Goal: Information Seeking & Learning: Learn about a topic

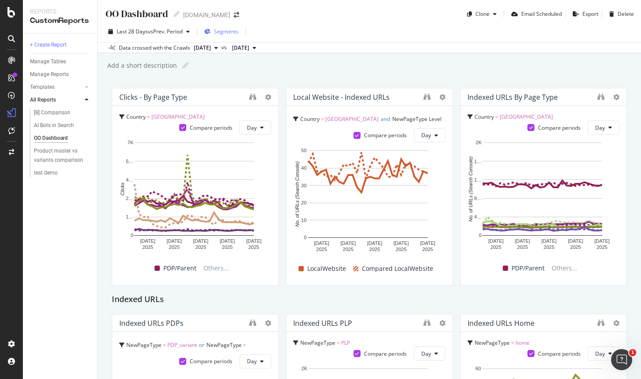
click at [221, 37] on div "Segments" at bounding box center [221, 31] width 34 height 13
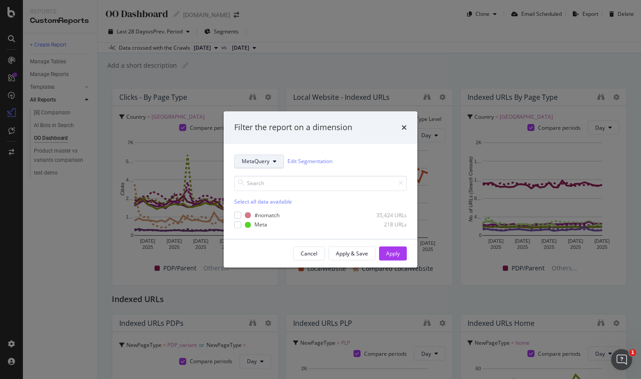
click at [264, 165] on button "MetaQuery" at bounding box center [259, 161] width 50 height 14
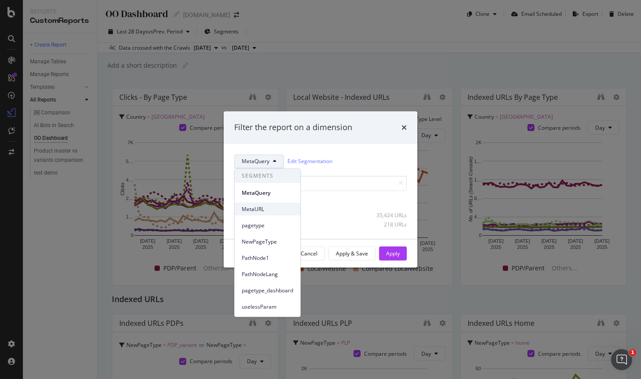
click at [268, 209] on span "MetaURL" at bounding box center [267, 210] width 51 height 8
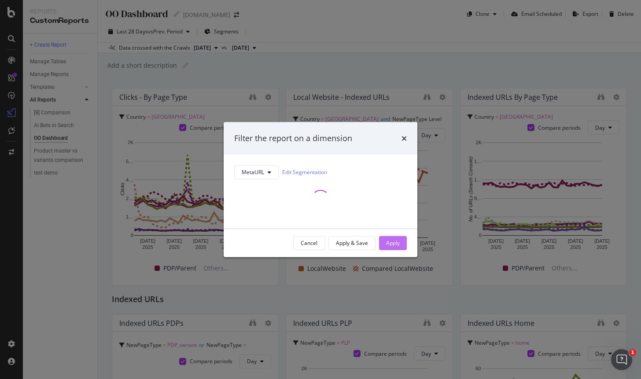
click at [397, 242] on div "Apply" at bounding box center [393, 242] width 14 height 7
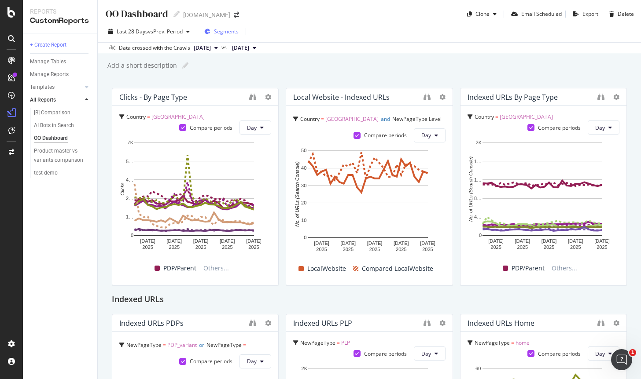
click at [225, 32] on span "Segments" at bounding box center [226, 31] width 25 height 7
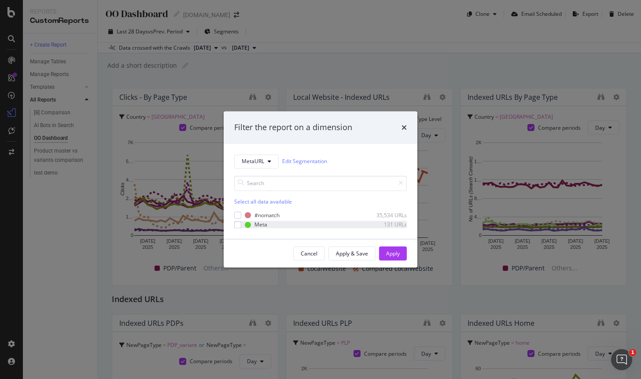
click at [243, 224] on div "Meta 131 URLs" at bounding box center [320, 224] width 173 height 7
click at [395, 255] on div "Apply" at bounding box center [393, 253] width 14 height 7
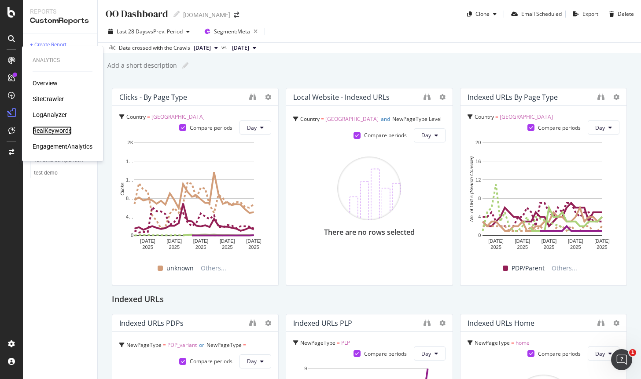
click at [61, 131] on div "RealKeywords" at bounding box center [52, 130] width 39 height 9
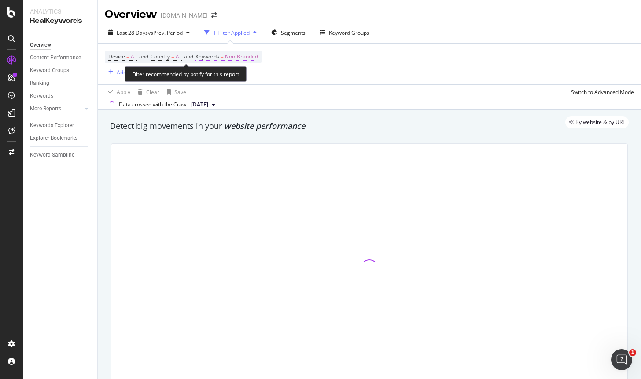
click at [254, 57] on span "Non-Branded" at bounding box center [241, 57] width 33 height 12
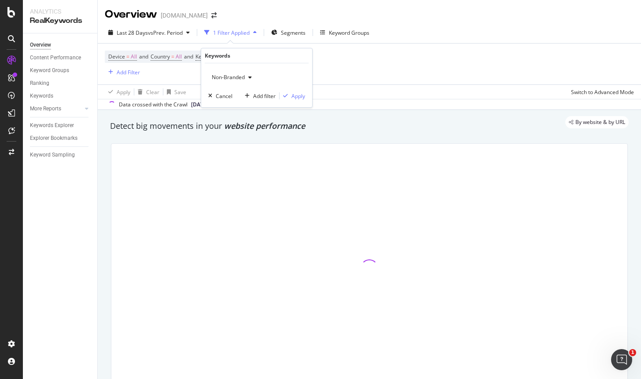
click at [243, 78] on span "Non-Branded" at bounding box center [226, 77] width 37 height 7
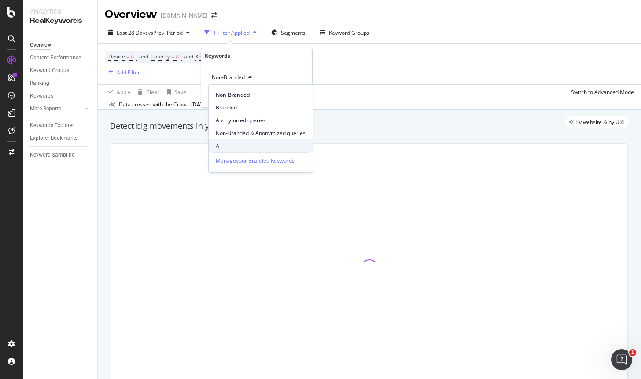
click at [232, 141] on div "All" at bounding box center [261, 146] width 104 height 13
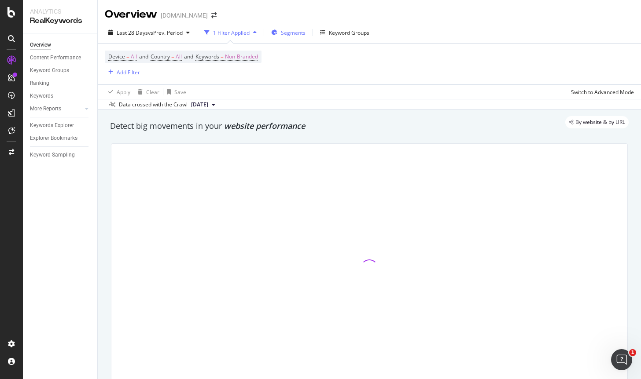
click at [293, 35] on span "Segments" at bounding box center [293, 32] width 25 height 7
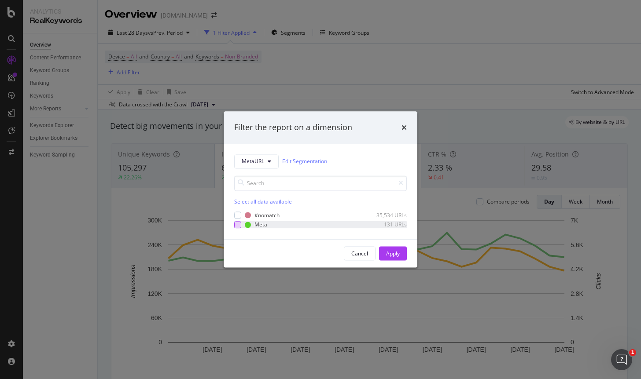
click at [239, 225] on div "modal" at bounding box center [237, 224] width 7 height 7
click at [402, 257] on button "Apply" at bounding box center [393, 254] width 28 height 14
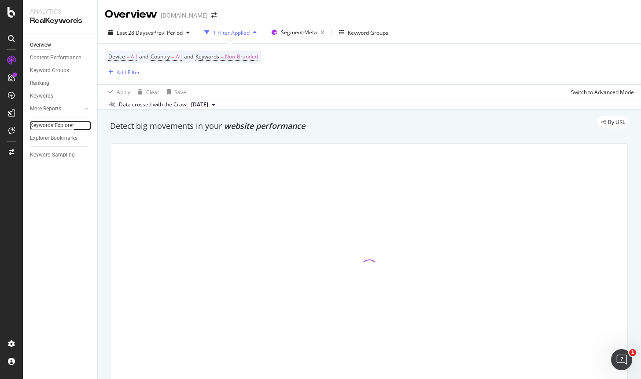
click at [51, 123] on div "Keywords Explorer" at bounding box center [52, 125] width 44 height 9
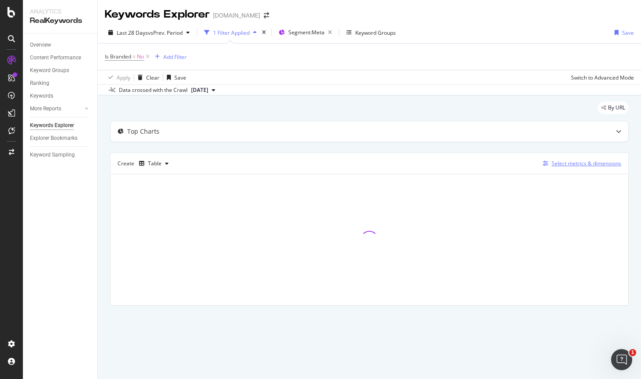
click at [583, 165] on div "Select metrics & dimensions" at bounding box center [586, 163] width 70 height 7
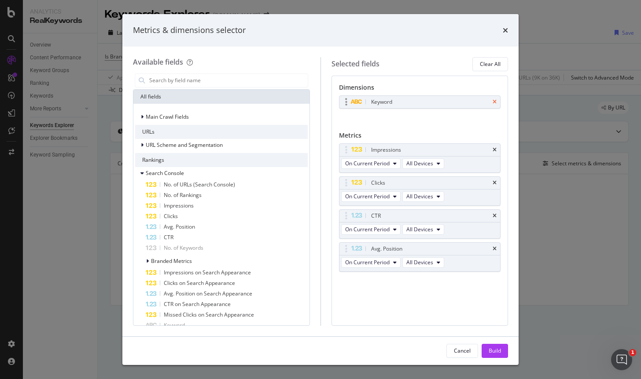
click at [494, 103] on icon "times" at bounding box center [494, 101] width 4 height 5
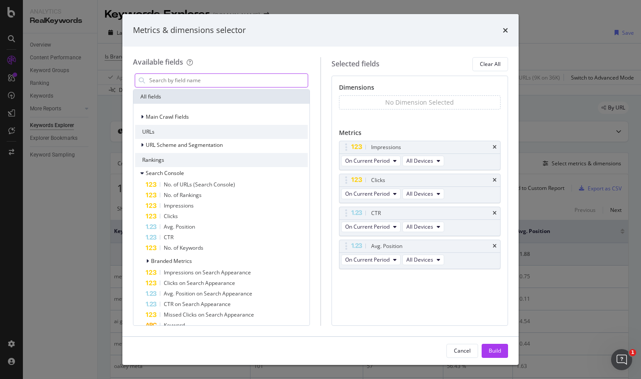
click at [174, 74] on input "modal" at bounding box center [227, 80] width 159 height 13
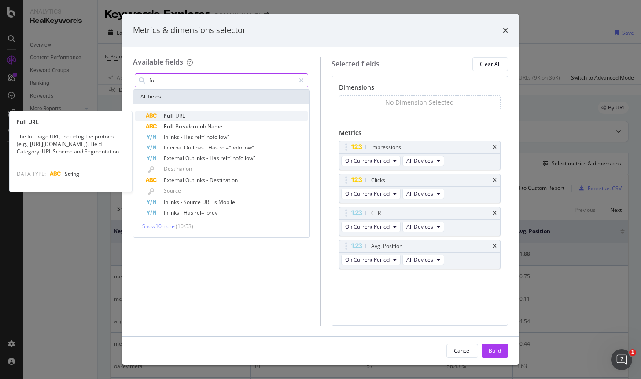
type input "full"
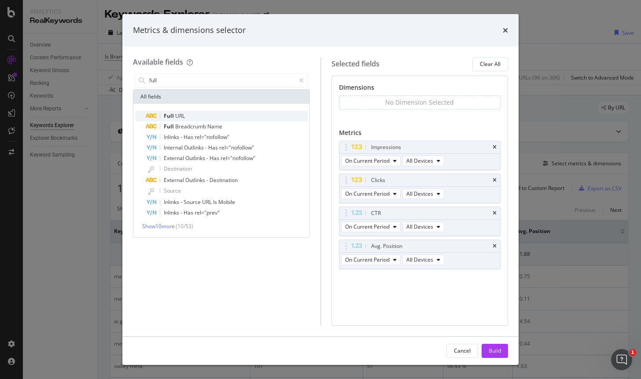
click at [186, 113] on div "Full URL" at bounding box center [227, 116] width 162 height 11
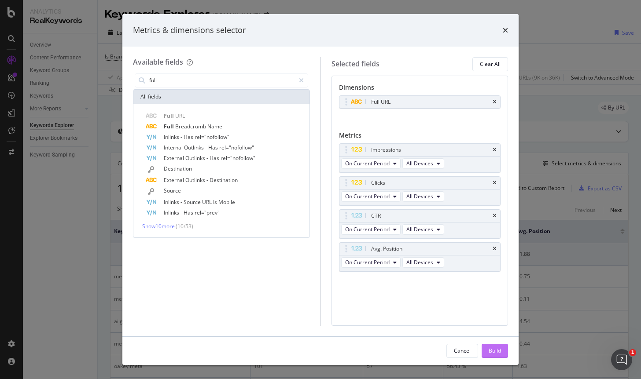
click at [490, 350] on div "Build" at bounding box center [495, 350] width 12 height 7
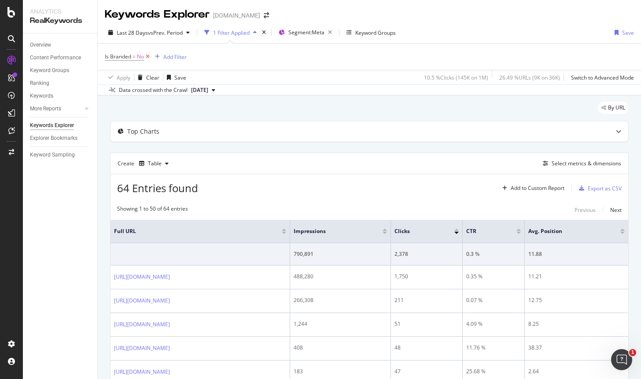
click at [147, 56] on icon at bounding box center [147, 56] width 7 height 9
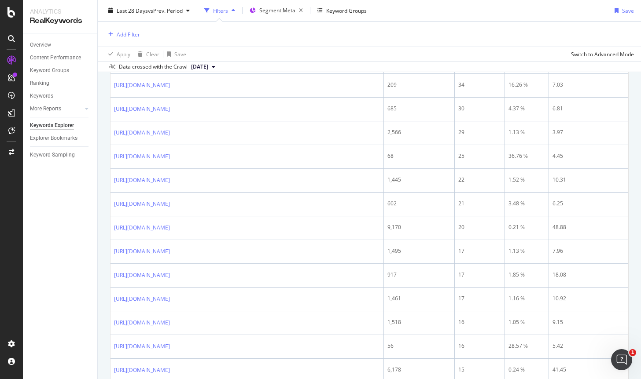
scroll to position [1044, 0]
click at [123, 33] on div "Add Filter" at bounding box center [128, 33] width 23 height 7
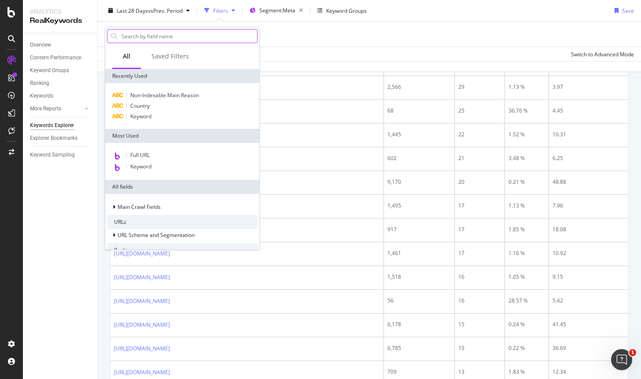
click at [148, 36] on input "text" at bounding box center [189, 35] width 136 height 13
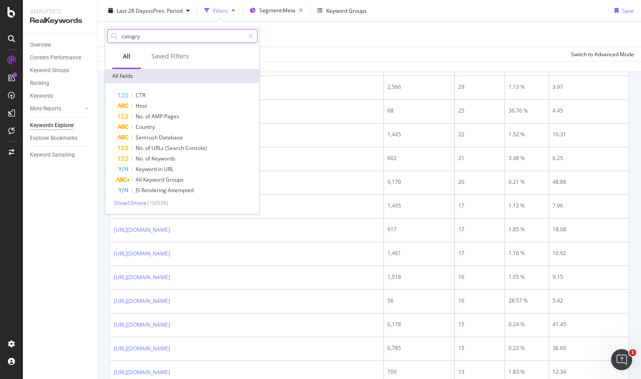
click at [148, 36] on input "catogry" at bounding box center [183, 35] width 124 height 13
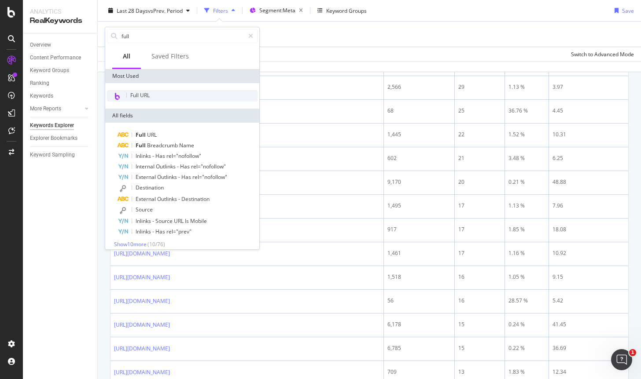
type input "full"
click at [153, 94] on div "Full URL" at bounding box center [182, 95] width 151 height 11
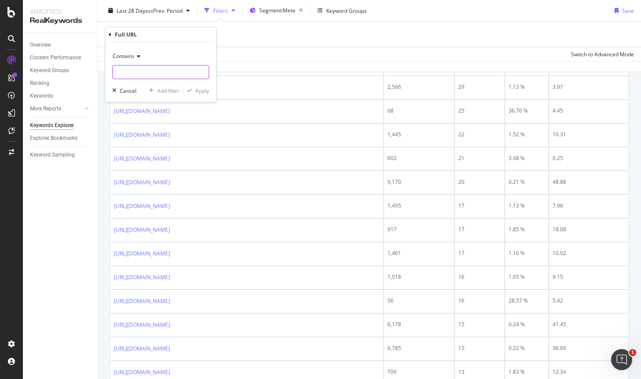
click at [142, 66] on input "text" at bounding box center [161, 72] width 96 height 14
type input "category"
click at [203, 89] on div "Apply" at bounding box center [202, 90] width 14 height 7
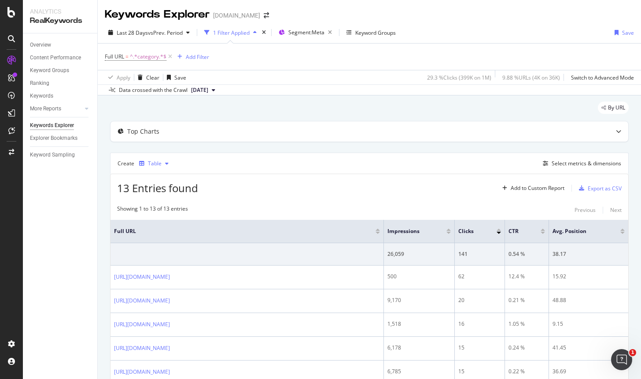
click at [144, 161] on div "button" at bounding box center [142, 163] width 12 height 5
click at [165, 207] on div "Series" at bounding box center [164, 207] width 15 height 7
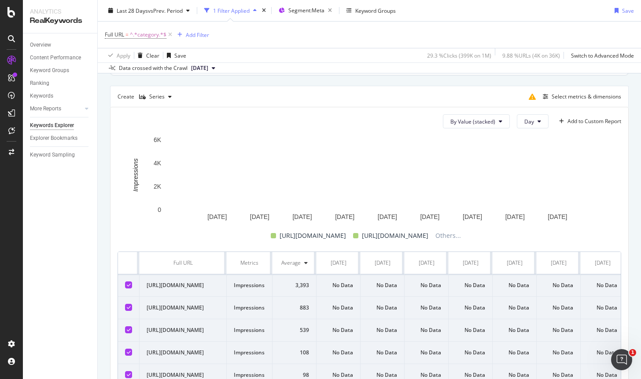
scroll to position [35, 0]
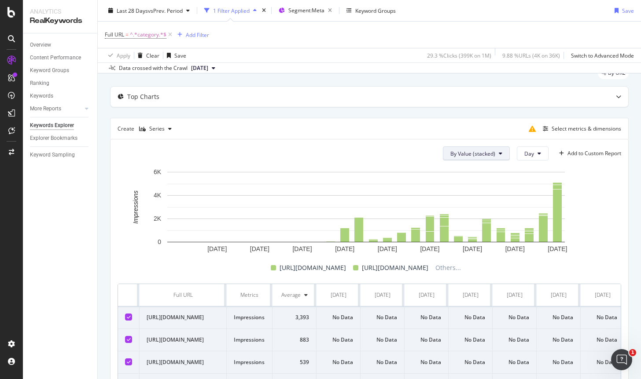
click at [462, 157] on span "By Value (stacked)" at bounding box center [472, 153] width 45 height 7
click at [465, 173] on span "By Value" at bounding box center [473, 171] width 59 height 8
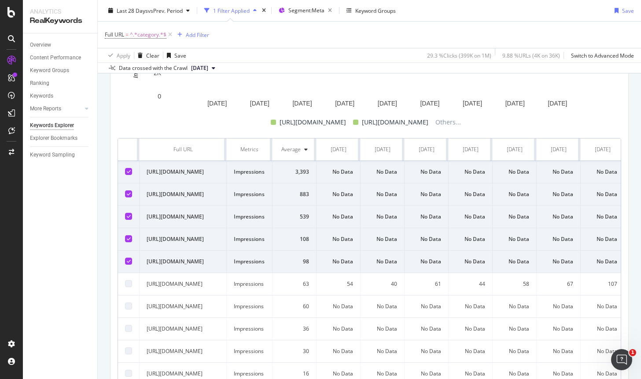
scroll to position [41, 0]
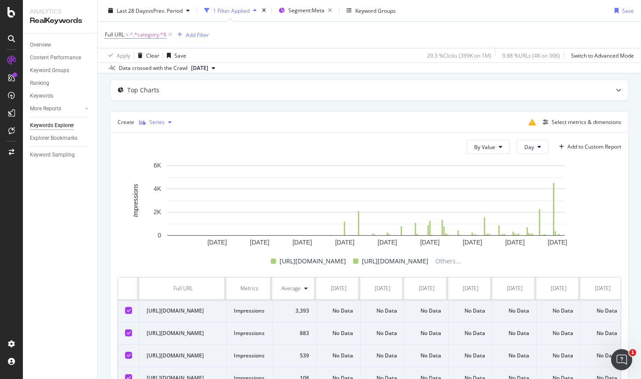
click at [161, 121] on div "Series" at bounding box center [156, 122] width 15 height 5
click at [163, 151] on div "Trend" at bounding box center [164, 151] width 15 height 7
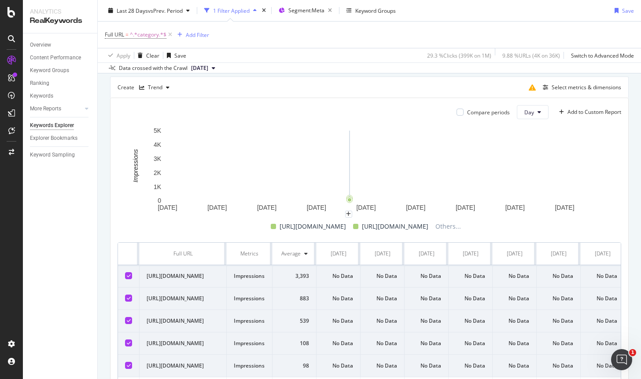
scroll to position [70, 0]
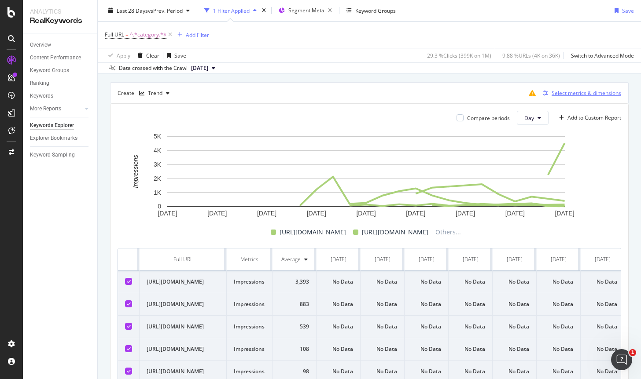
click at [588, 92] on div "Select metrics & dimensions" at bounding box center [586, 92] width 70 height 7
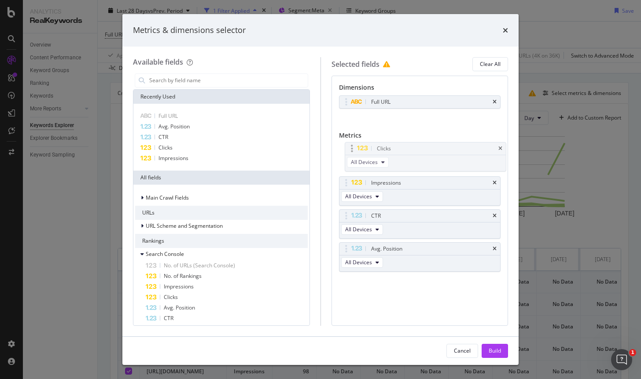
drag, startPoint x: 348, startPoint y: 184, endPoint x: 358, endPoint y: 150, distance: 35.4
click at [353, 149] on body "Analytics RealKeywords Overview Content Performance Keyword Groups Ranking Keyw…" at bounding box center [320, 189] width 641 height 379
click at [490, 350] on div "Build" at bounding box center [495, 350] width 12 height 7
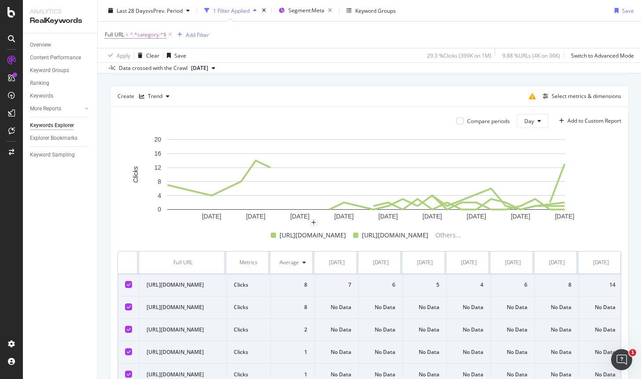
drag, startPoint x: 173, startPoint y: 292, endPoint x: 172, endPoint y: 285, distance: 7.1
click at [145, 285] on td "[URL][DOMAIN_NAME]" at bounding box center [183, 285] width 87 height 22
click at [44, 43] on div "Overview" at bounding box center [40, 44] width 21 height 9
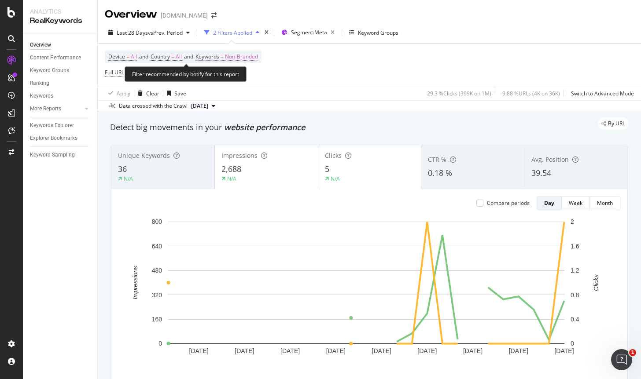
click at [258, 56] on span "Non-Branded" at bounding box center [241, 57] width 33 height 12
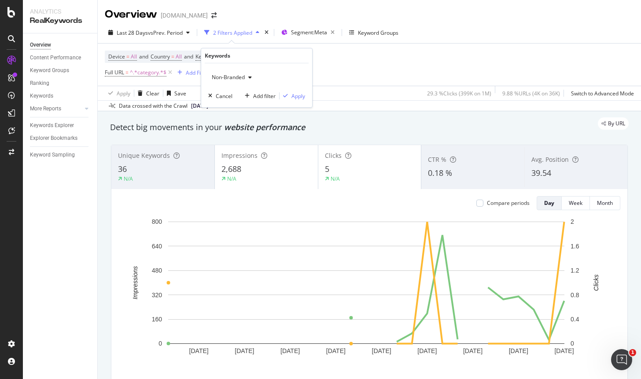
click at [236, 82] on div "Non-Branded" at bounding box center [231, 77] width 47 height 13
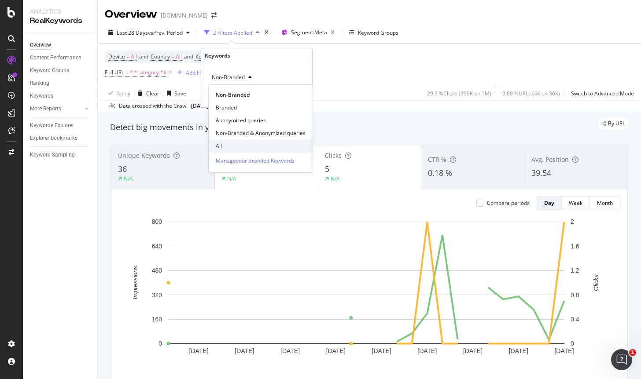
click at [229, 143] on span "All" at bounding box center [261, 146] width 90 height 8
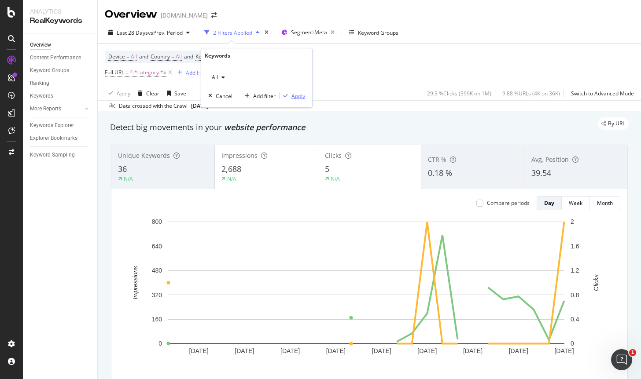
click at [299, 95] on div "Apply" at bounding box center [298, 95] width 14 height 7
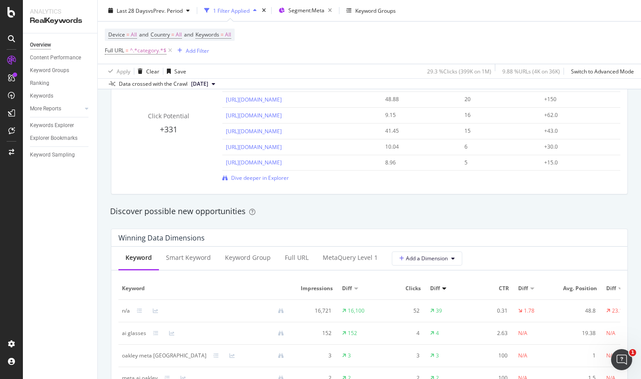
scroll to position [689, 0]
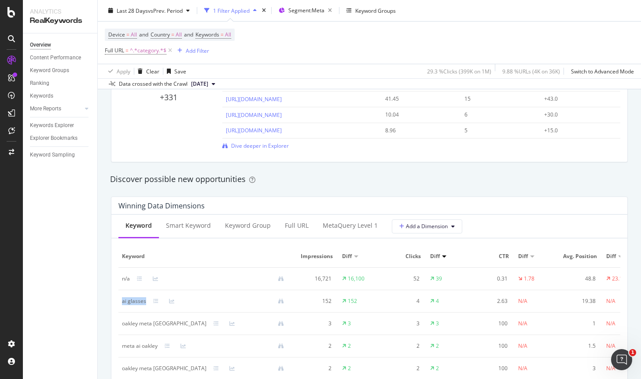
drag, startPoint x: 129, startPoint y: 301, endPoint x: 145, endPoint y: 300, distance: 16.3
click at [145, 300] on div "ai glasses" at bounding box center [206, 302] width 169 height 8
copy div "ai glasses"
click at [195, 228] on div "Smart Keyword" at bounding box center [188, 225] width 45 height 9
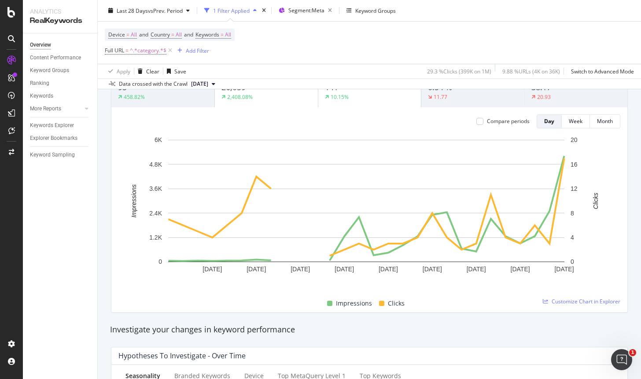
scroll to position [0, 0]
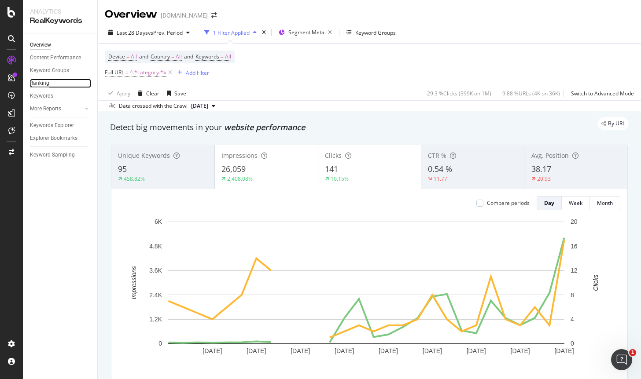
click at [45, 79] on div "Ranking" at bounding box center [39, 83] width 19 height 9
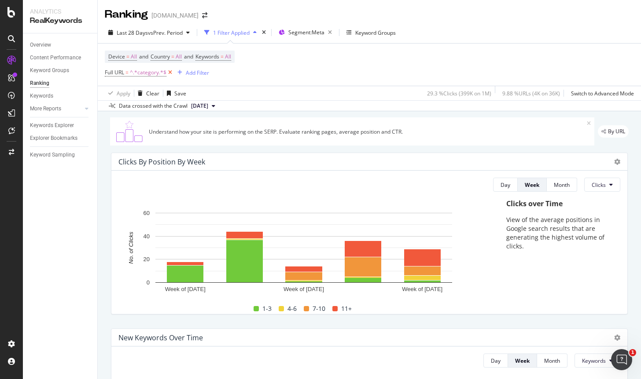
click at [172, 73] on icon at bounding box center [169, 72] width 7 height 9
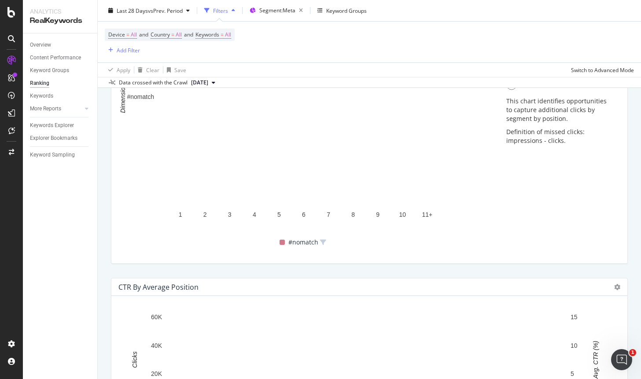
scroll to position [852, 0]
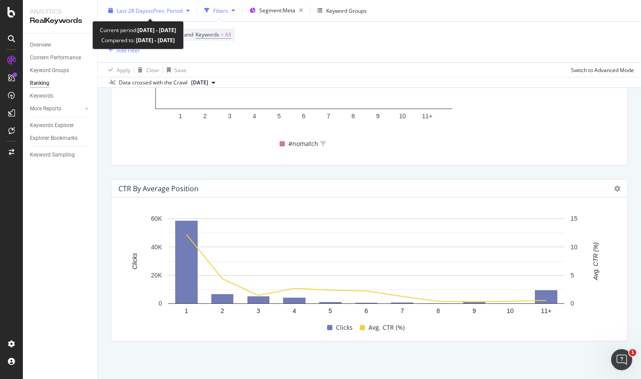
click at [165, 11] on span "vs Prev. Period" at bounding box center [165, 10] width 35 height 7
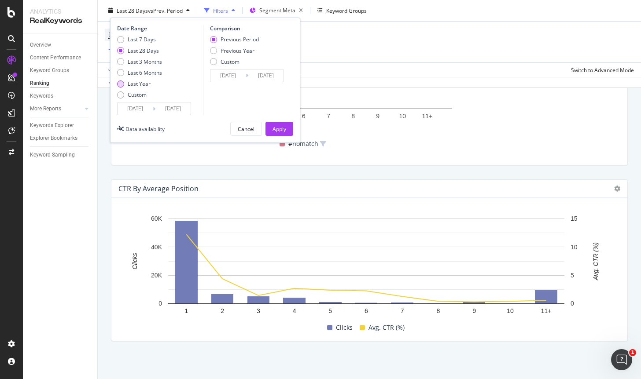
click at [151, 83] on div "Last Year" at bounding box center [139, 83] width 45 height 7
type input "[DATE]"
click at [282, 128] on div "Apply" at bounding box center [279, 128] width 14 height 7
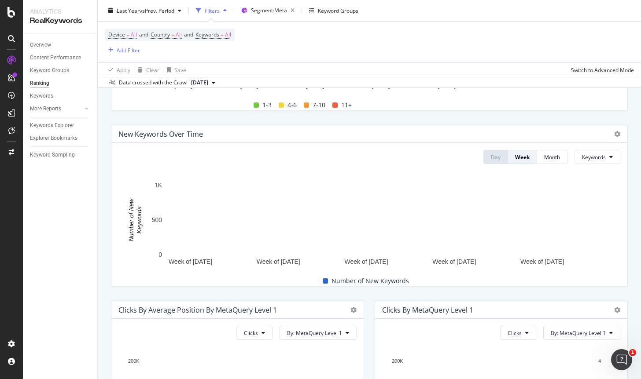
scroll to position [66, 0]
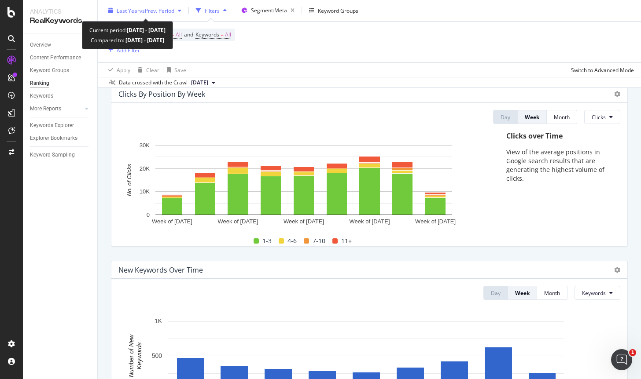
click at [171, 6] on div "Last Year vs Prev. Period" at bounding box center [145, 10] width 80 height 13
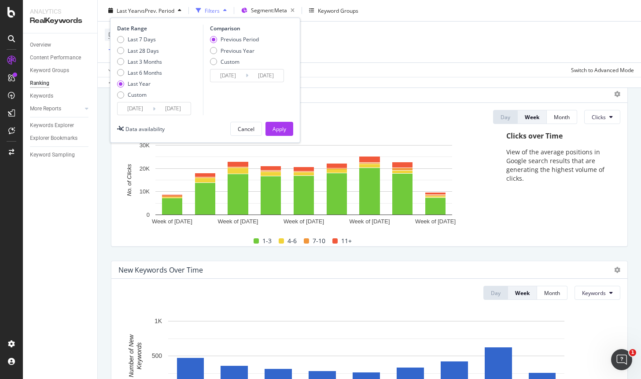
click at [143, 106] on input "[DATE]" at bounding box center [135, 109] width 35 height 12
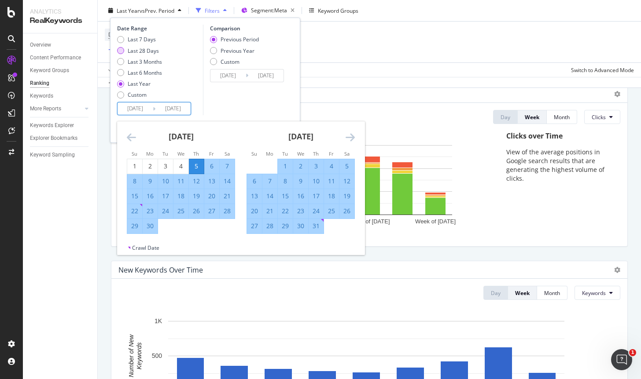
click at [150, 51] on div "Last 28 Days" at bounding box center [143, 50] width 31 height 7
type input "[DATE]"
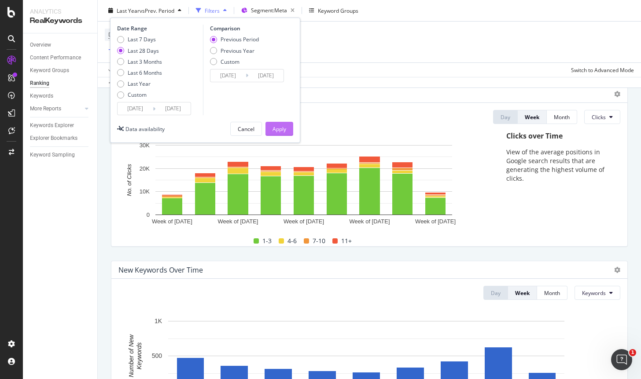
click at [286, 130] on button "Apply" at bounding box center [279, 129] width 28 height 14
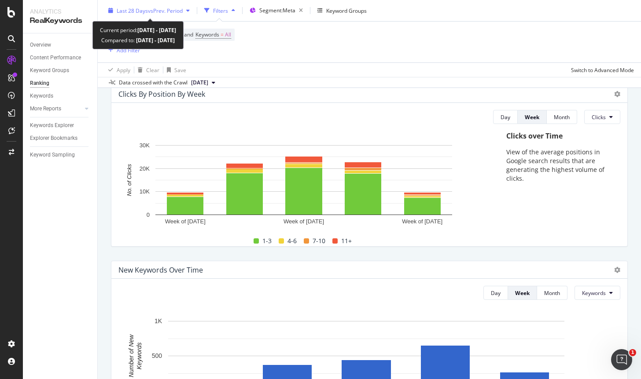
click at [150, 12] on span "vs Prev. Period" at bounding box center [165, 10] width 35 height 7
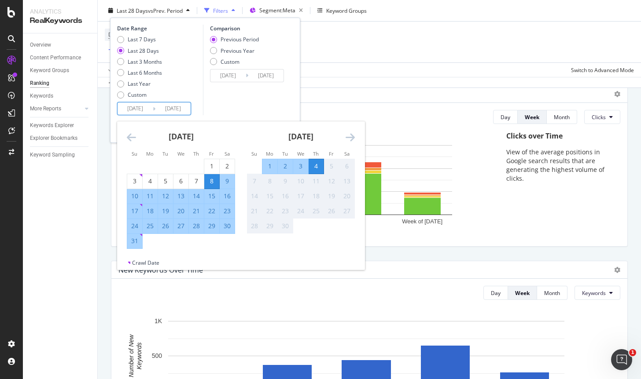
click at [131, 111] on input "[DATE]" at bounding box center [135, 109] width 35 height 12
type input "[DATE]"
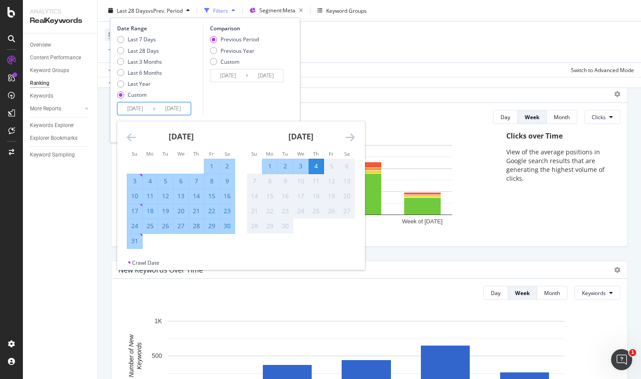
click at [169, 108] on input "[DATE]" at bounding box center [172, 109] width 35 height 12
type input "[DATE]"
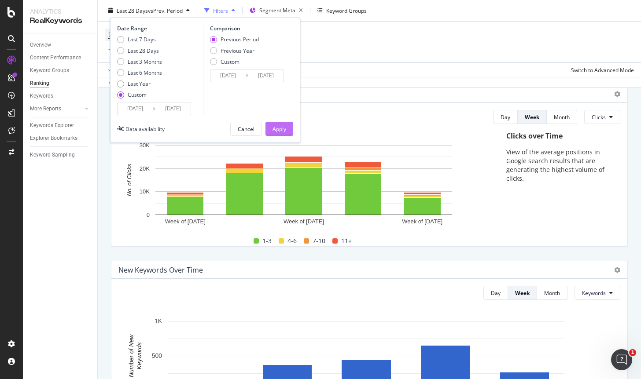
type input "[DATE]"
click at [288, 129] on button "Apply" at bounding box center [279, 129] width 28 height 14
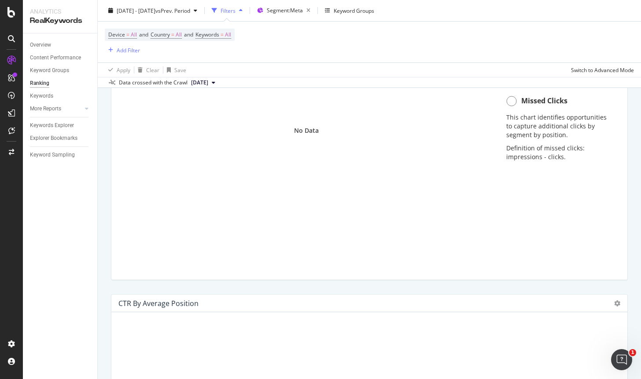
scroll to position [852, 0]
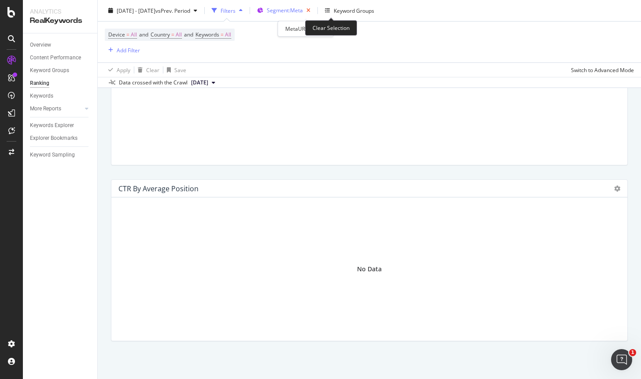
click at [314, 11] on icon "button" at bounding box center [308, 10] width 11 height 12
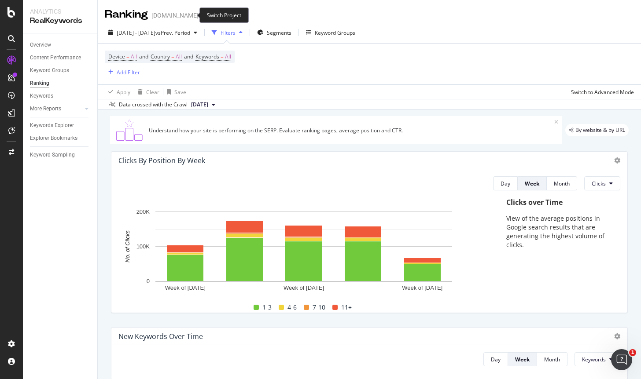
click at [202, 15] on icon "arrow-right-arrow-left" at bounding box center [204, 15] width 5 height 6
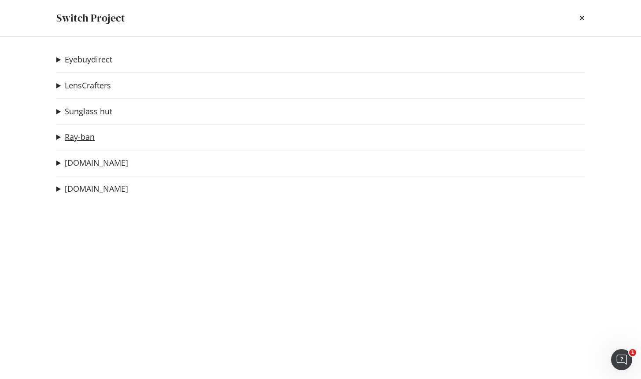
click at [77, 134] on link "Ray-ban" at bounding box center [80, 136] width 30 height 9
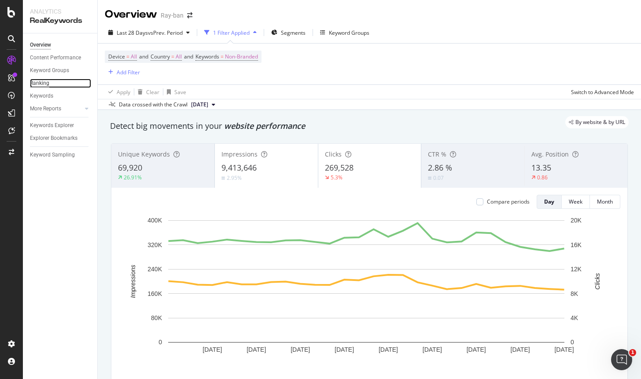
click at [39, 85] on div "Ranking" at bounding box center [39, 83] width 19 height 9
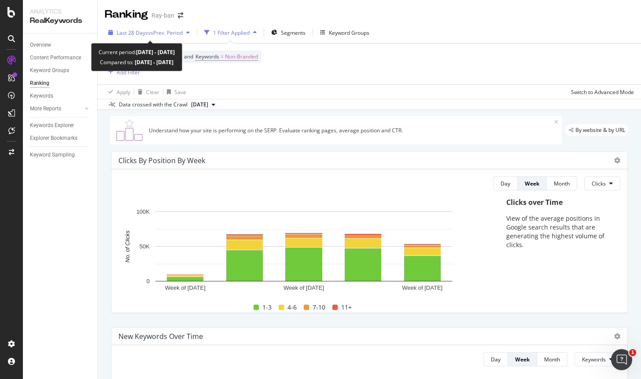
click at [151, 29] on span "vs Prev. Period" at bounding box center [165, 32] width 35 height 7
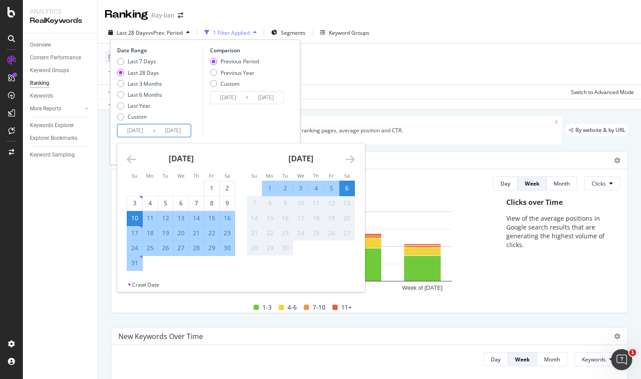
click at [131, 132] on input "[DATE]" at bounding box center [135, 131] width 35 height 12
type input "[DATE]"
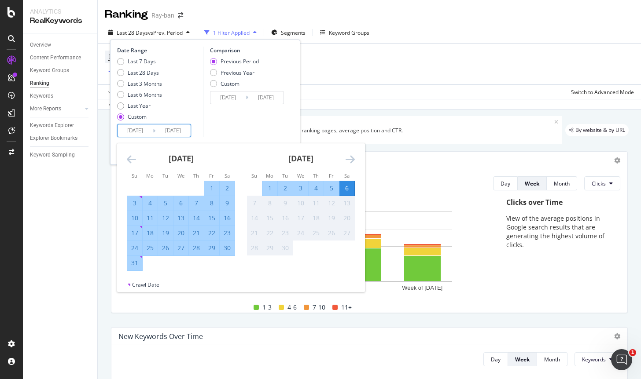
click at [170, 132] on input "[DATE]" at bounding box center [172, 131] width 35 height 12
type input "[DATE]"
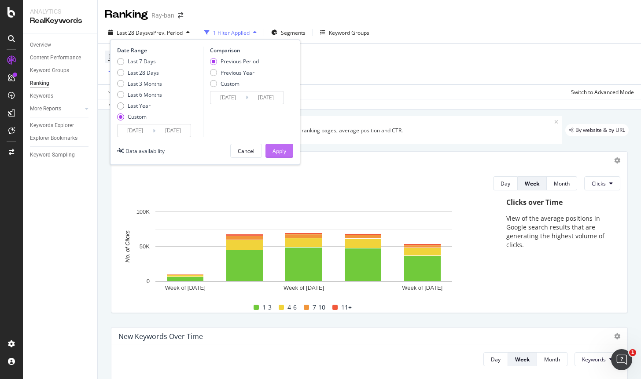
type input "[DATE]"
click at [283, 152] on div "Apply" at bounding box center [279, 150] width 14 height 7
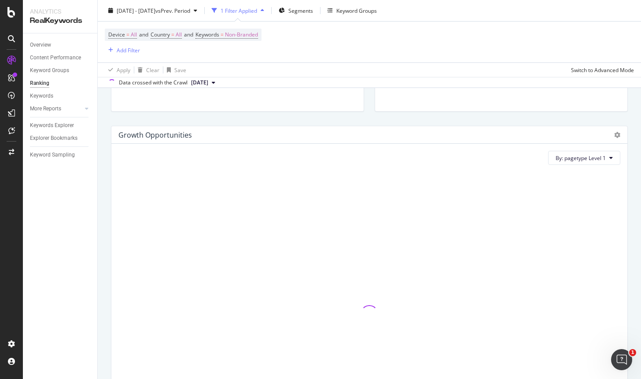
scroll to position [852, 0]
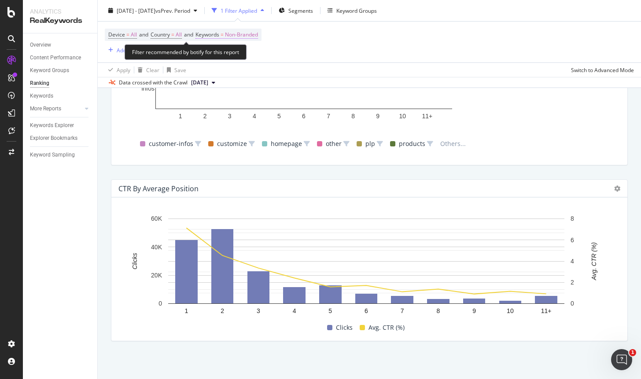
click at [252, 36] on span "Non-Branded" at bounding box center [241, 35] width 33 height 12
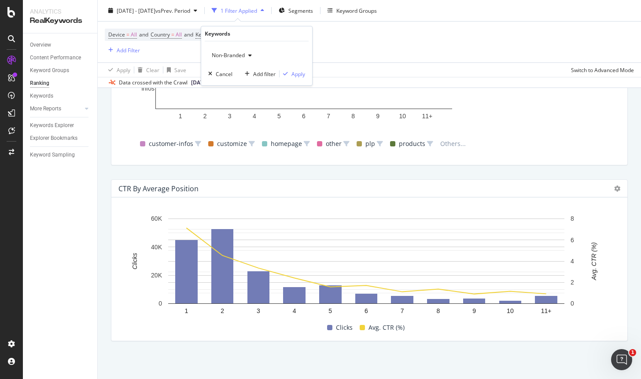
click at [224, 55] on span "Non-Branded" at bounding box center [226, 54] width 37 height 7
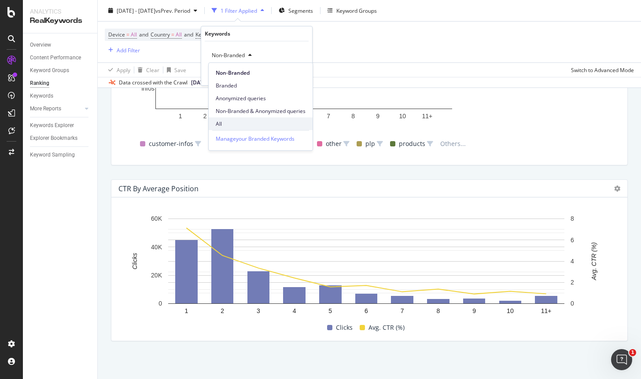
click at [226, 119] on div "All" at bounding box center [261, 124] width 104 height 13
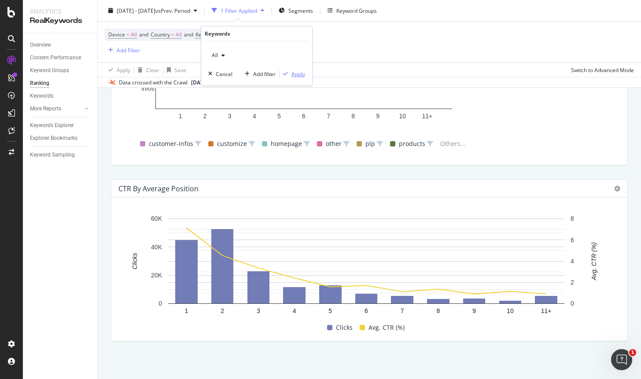
click at [299, 76] on div "Apply" at bounding box center [298, 73] width 14 height 7
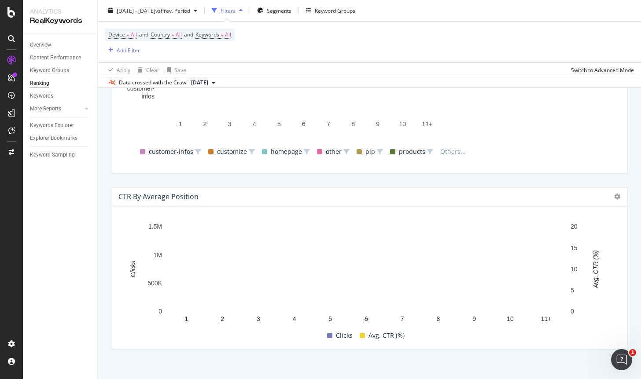
scroll to position [852, 0]
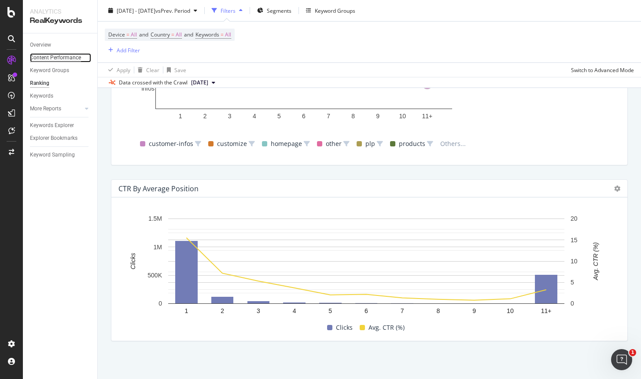
click at [60, 59] on div "Content Performance" at bounding box center [55, 57] width 51 height 9
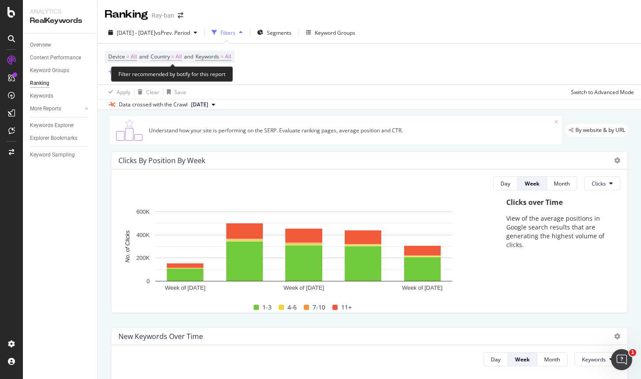
click at [182, 57] on span "All" at bounding box center [179, 57] width 6 height 12
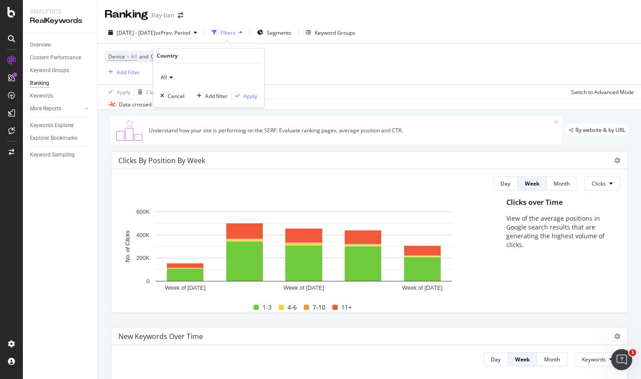
click at [161, 84] on div "All" at bounding box center [208, 77] width 97 height 14
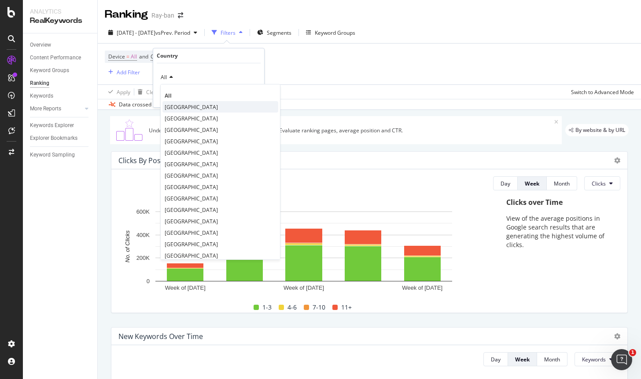
click at [190, 105] on span "[GEOGRAPHIC_DATA]" at bounding box center [191, 106] width 53 height 7
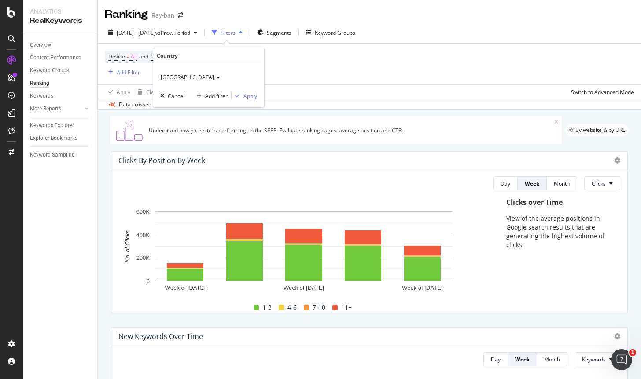
click at [260, 96] on div "United States of America Cancel Add filter Apply" at bounding box center [208, 85] width 111 height 44
click at [244, 98] on div "Apply" at bounding box center [250, 95] width 14 height 7
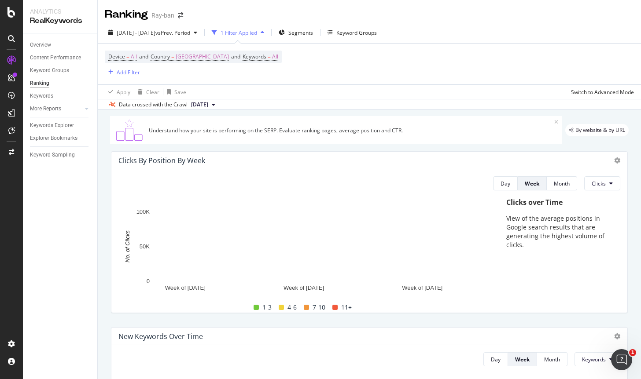
scroll to position [852, 0]
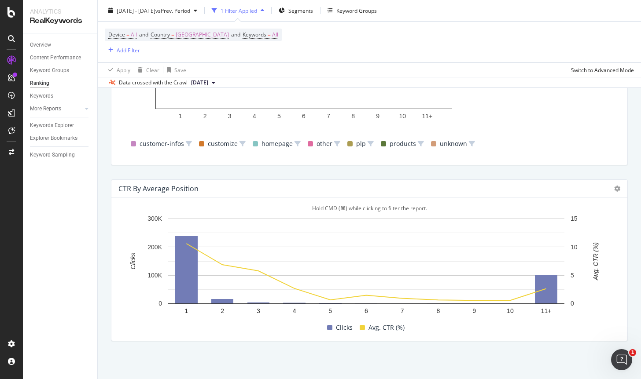
click at [230, 317] on rect "A chart." at bounding box center [365, 267] width 495 height 107
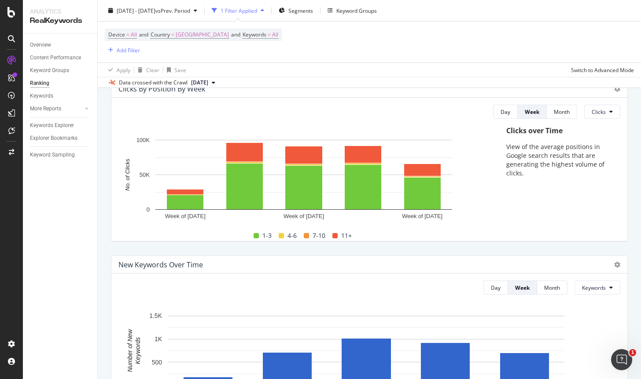
scroll to position [0, 0]
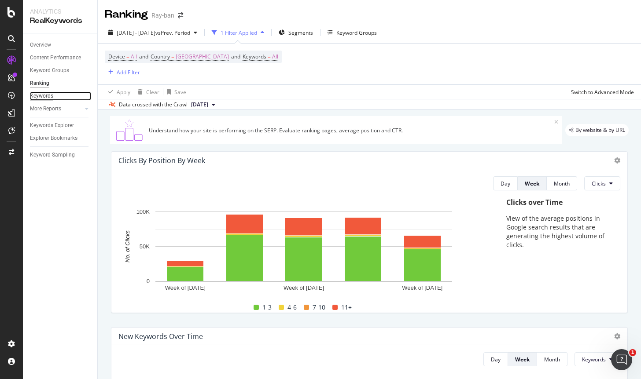
click at [48, 96] on div "Keywords" at bounding box center [41, 96] width 23 height 9
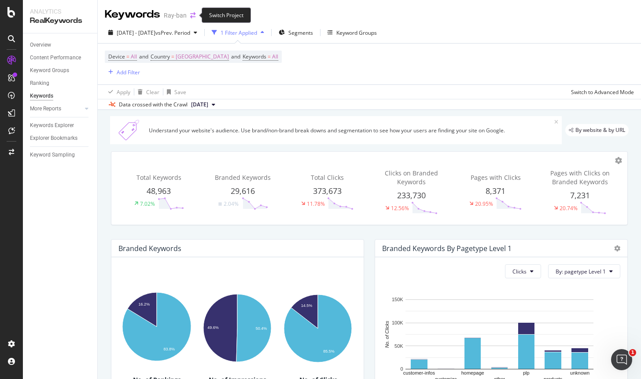
click at [192, 15] on icon "arrow-right-arrow-left" at bounding box center [192, 15] width 5 height 6
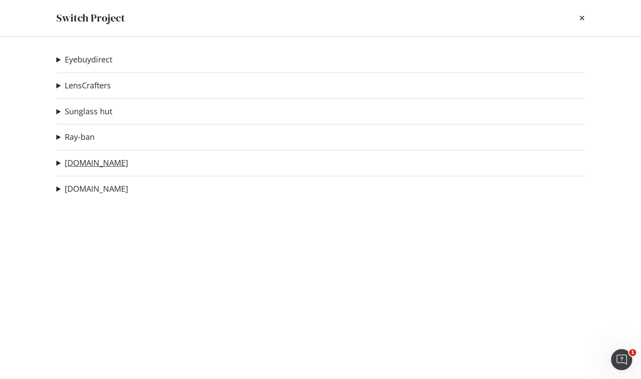
click at [89, 160] on link "[DOMAIN_NAME]" at bounding box center [96, 162] width 63 height 9
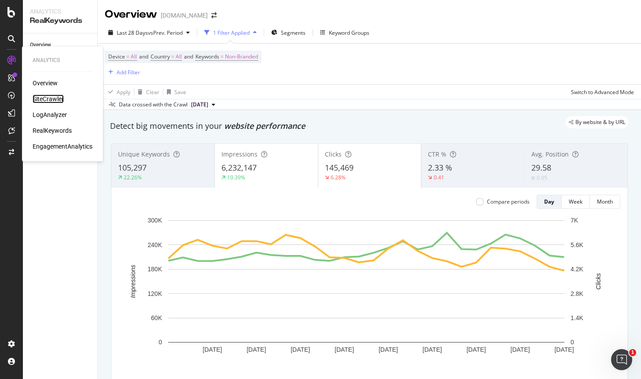
click at [48, 98] on div "SiteCrawler" at bounding box center [48, 99] width 31 height 9
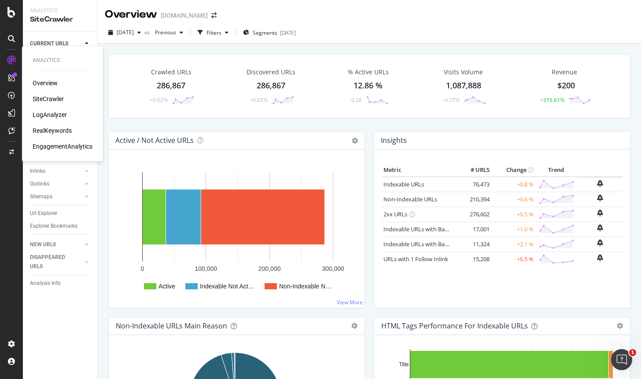
click at [47, 116] on div "LogAnalyzer" at bounding box center [50, 114] width 34 height 9
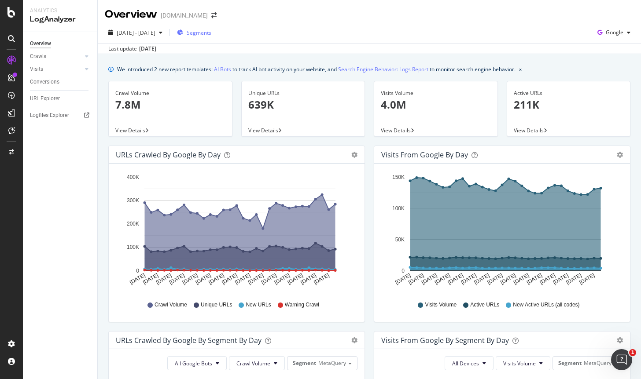
click at [211, 33] on span "Segments" at bounding box center [199, 32] width 25 height 7
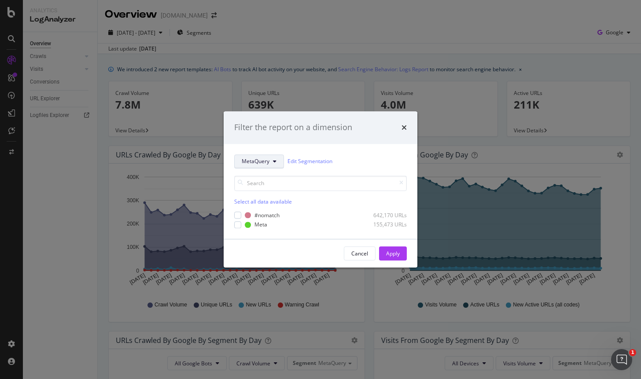
click at [263, 162] on span "MetaQuery" at bounding box center [256, 161] width 28 height 7
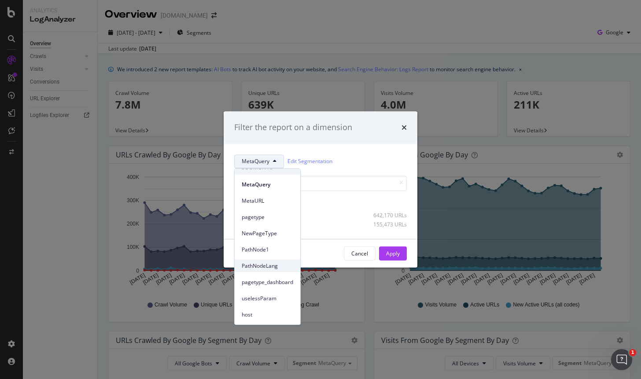
scroll to position [3, 0]
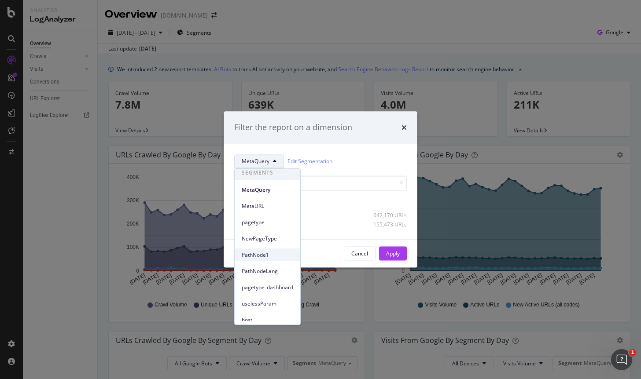
click at [272, 254] on span "PathNode1" at bounding box center [267, 255] width 51 height 8
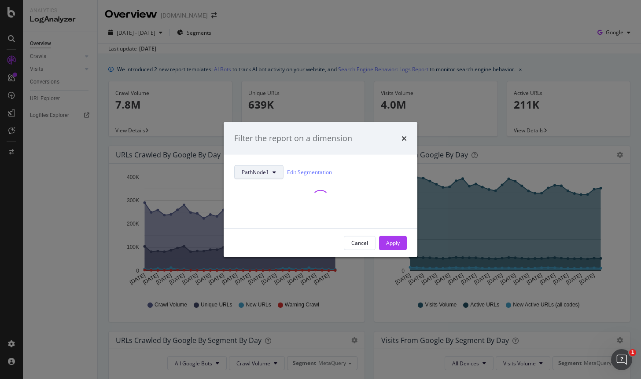
click at [261, 172] on span "PathNode1" at bounding box center [255, 172] width 27 height 7
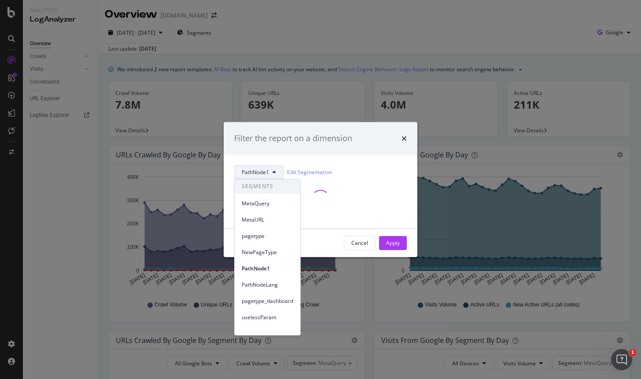
click at [352, 158] on div "PathNode1 Edit Segmentation" at bounding box center [321, 191] width 194 height 74
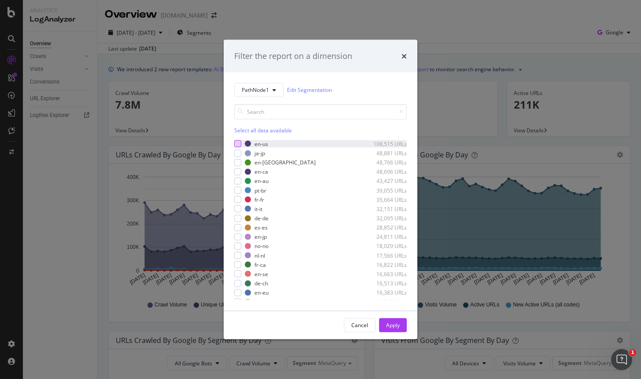
click at [237, 142] on div "modal" at bounding box center [237, 143] width 7 height 7
click at [387, 320] on div "Apply" at bounding box center [393, 325] width 14 height 13
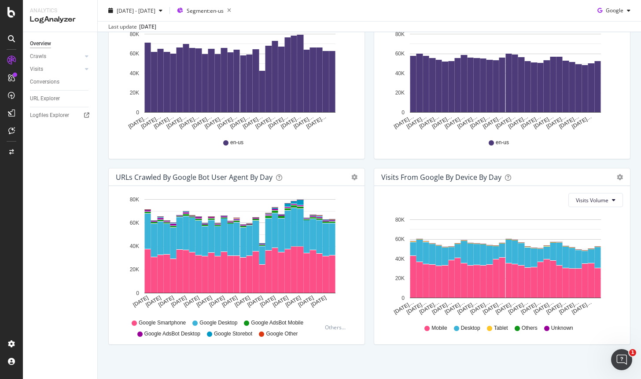
scroll to position [247, 0]
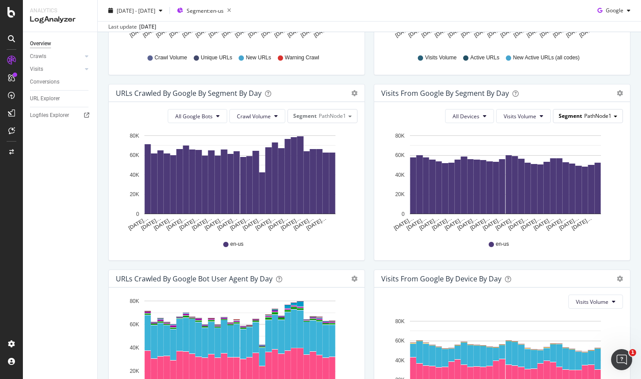
click at [584, 114] on span "PathNode1" at bounding box center [597, 115] width 27 height 7
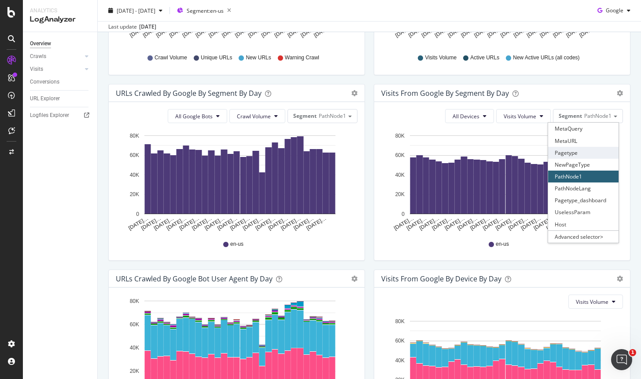
click at [576, 150] on div "Pagetype" at bounding box center [583, 153] width 70 height 12
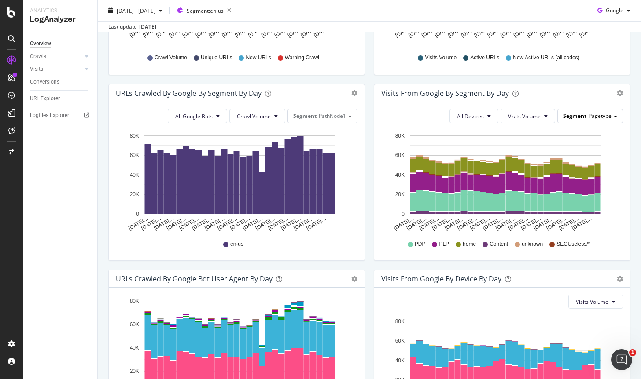
click at [591, 110] on div "Segment Pagetype" at bounding box center [590, 116] width 65 height 13
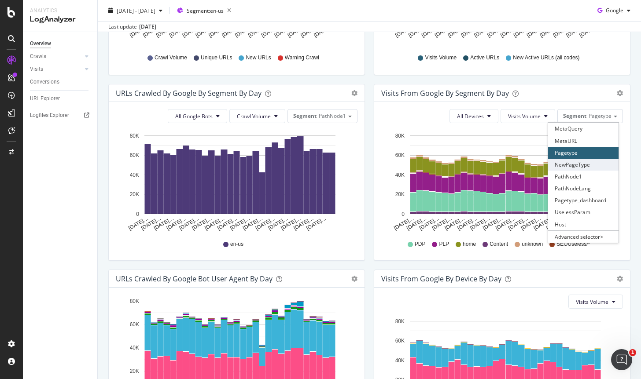
click at [588, 165] on div "NewPageType" at bounding box center [583, 165] width 70 height 12
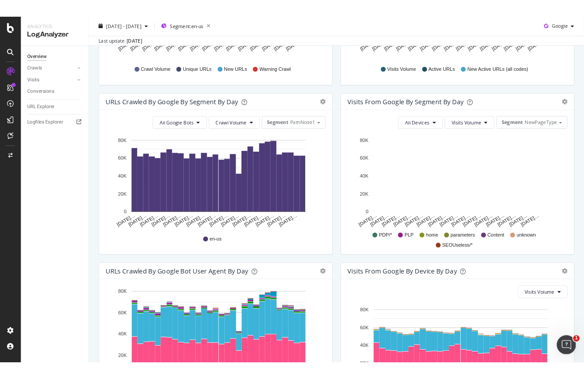
scroll to position [215, 0]
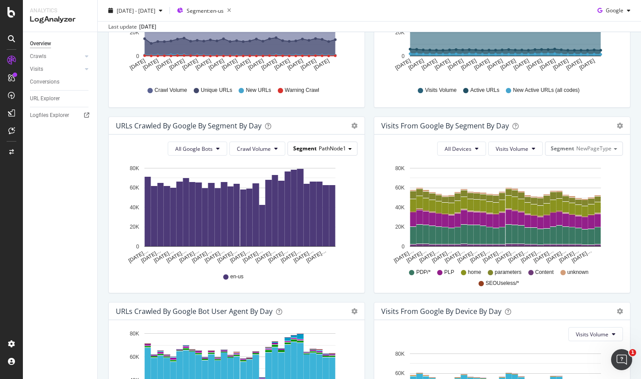
click at [331, 143] on div "Segment PathNode1" at bounding box center [322, 148] width 69 height 13
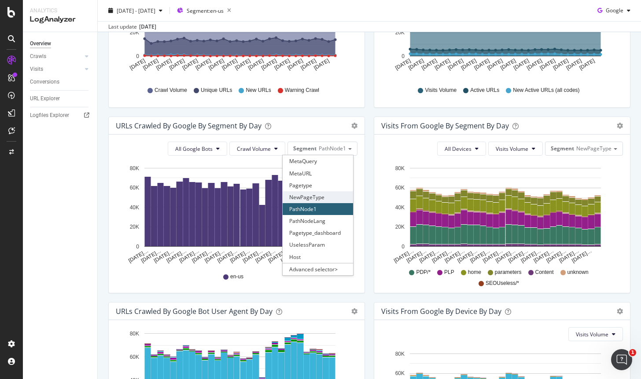
click at [323, 194] on div "NewPageType" at bounding box center [318, 197] width 70 height 12
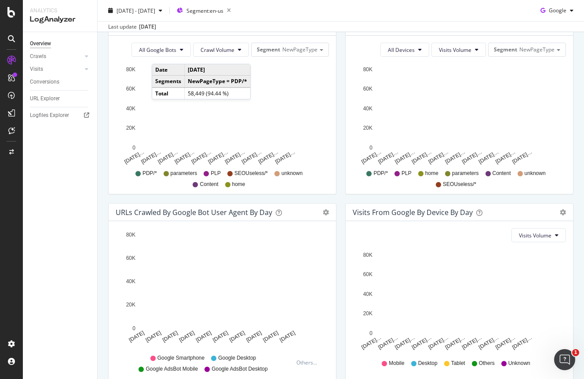
scroll to position [282, 0]
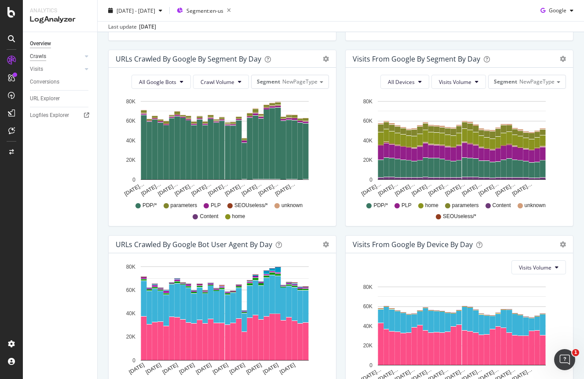
click at [44, 57] on div "Crawls" at bounding box center [38, 56] width 16 height 9
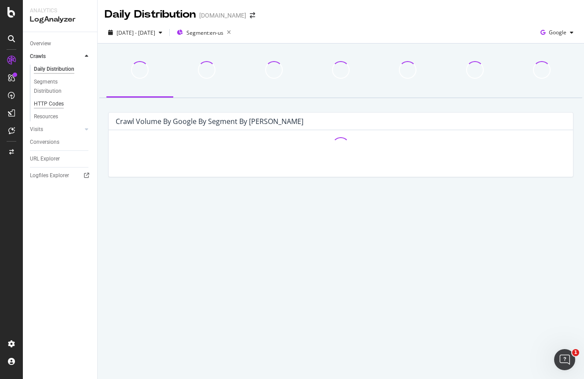
click at [60, 102] on div "HTTP Codes" at bounding box center [49, 103] width 30 height 9
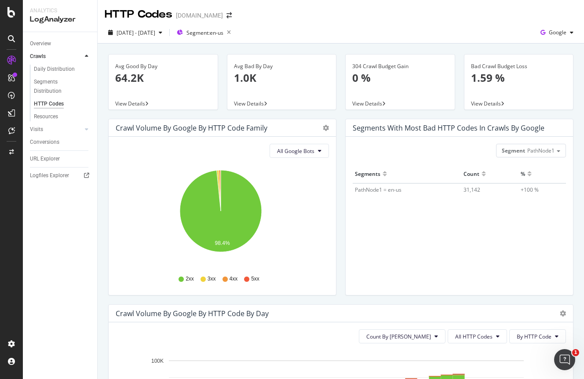
click at [362, 103] on span "View Details" at bounding box center [368, 103] width 30 height 7
click at [550, 31] on span "Google" at bounding box center [558, 32] width 18 height 7
click at [551, 83] on span "OpenAI" at bounding box center [557, 83] width 33 height 8
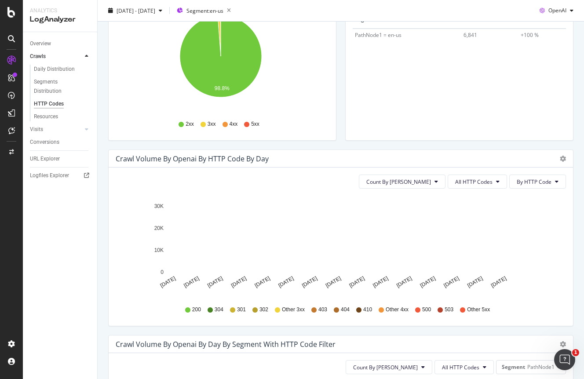
scroll to position [174, 0]
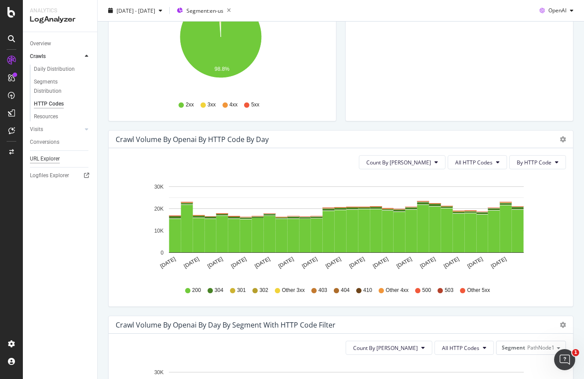
click at [49, 158] on div "URL Explorer" at bounding box center [45, 158] width 30 height 9
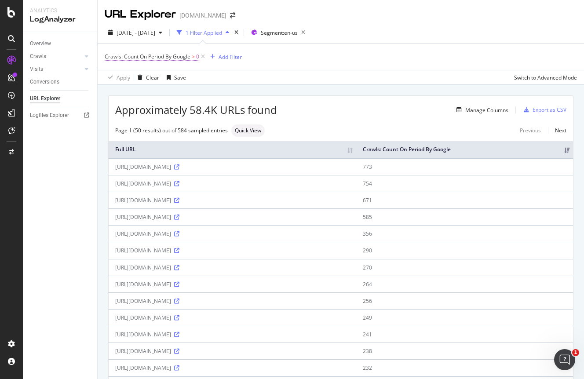
click at [169, 59] on span "Crawls: Count On Period By Google" at bounding box center [148, 56] width 86 height 7
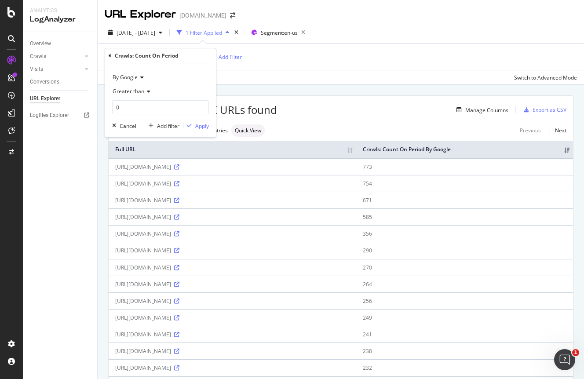
click at [131, 79] on span "By Google" at bounding box center [125, 77] width 25 height 7
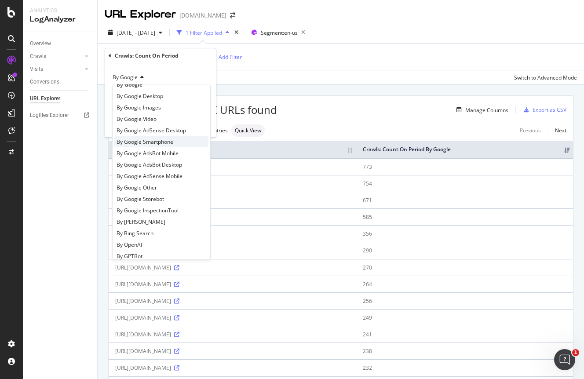
scroll to position [56, 0]
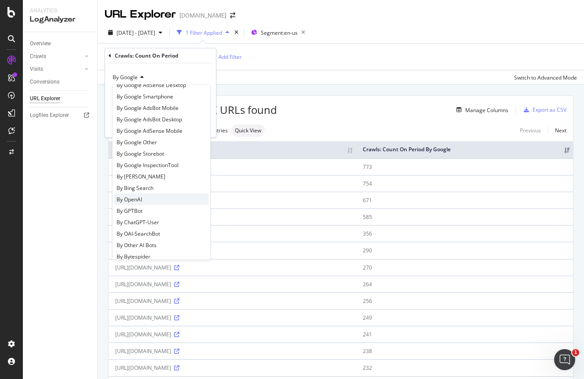
click at [162, 195] on div "By OpenAI" at bounding box center [161, 199] width 94 height 11
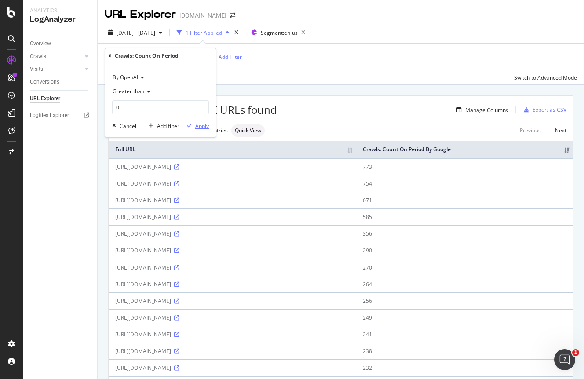
click at [201, 125] on div "Apply" at bounding box center [202, 125] width 14 height 7
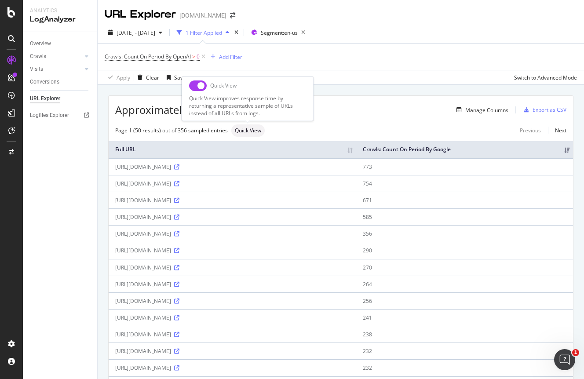
click at [200, 85] on input "checkbox" at bounding box center [198, 86] width 18 height 11
checkbox input "true"
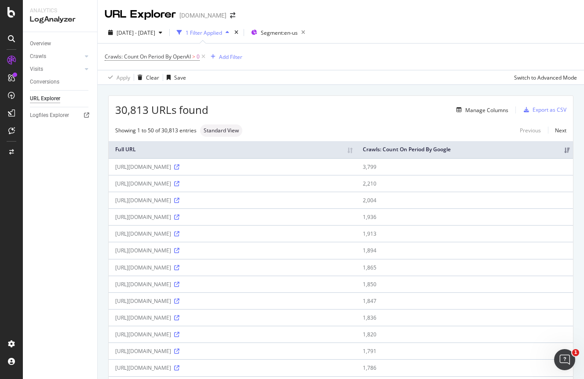
click at [210, 183] on div "[URL][DOMAIN_NAME]" at bounding box center [232, 183] width 235 height 7
click at [206, 216] on div "[URL][DOMAIN_NAME]" at bounding box center [232, 216] width 235 height 7
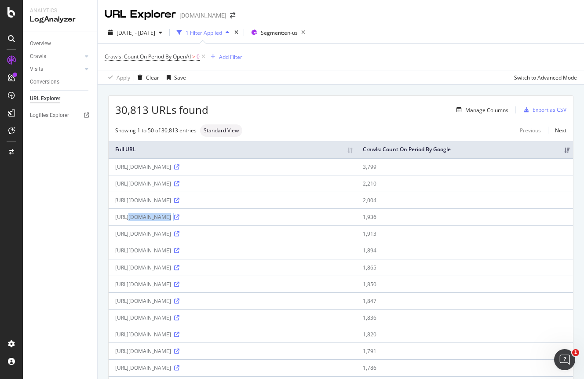
click at [206, 216] on div "[URL][DOMAIN_NAME]" at bounding box center [232, 216] width 235 height 7
click at [189, 232] on div "[URL][DOMAIN_NAME]" at bounding box center [232, 233] width 235 height 7
click at [190, 232] on div "[URL][DOMAIN_NAME]" at bounding box center [232, 233] width 235 height 7
click at [470, 110] on div "Manage Columns" at bounding box center [487, 110] width 43 height 7
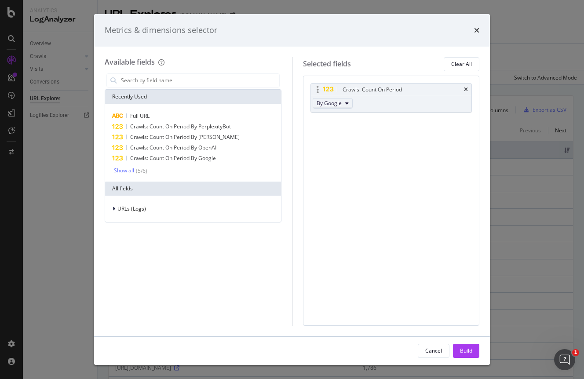
click at [337, 103] on span "By Google" at bounding box center [329, 102] width 25 height 7
click at [346, 153] on span "By OpenAI" at bounding box center [355, 151] width 70 height 8
click at [462, 348] on div "Build" at bounding box center [466, 350] width 12 height 7
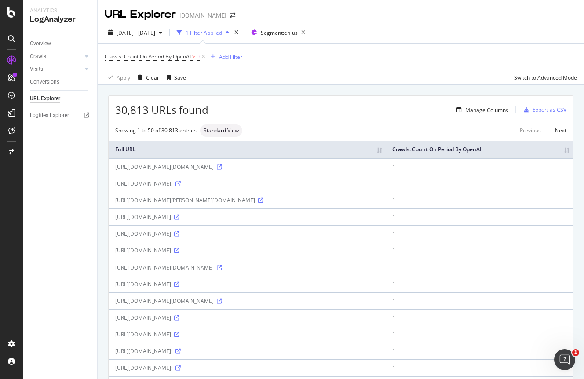
click at [517, 151] on th "Crawls: Count On Period By OpenAI" at bounding box center [479, 149] width 187 height 17
click at [537, 149] on th "Crawls: Count On Period By OpenAI" at bounding box center [475, 149] width 198 height 17
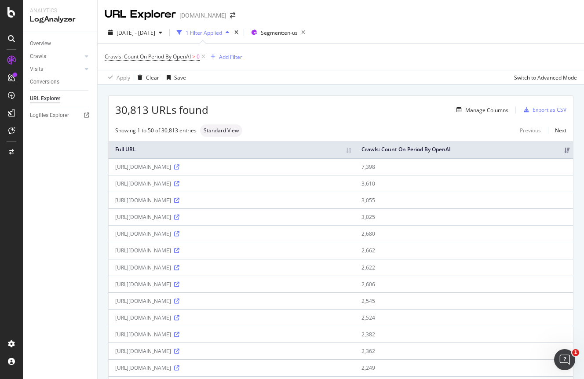
click at [197, 185] on div "[URL][DOMAIN_NAME]" at bounding box center [231, 183] width 233 height 7
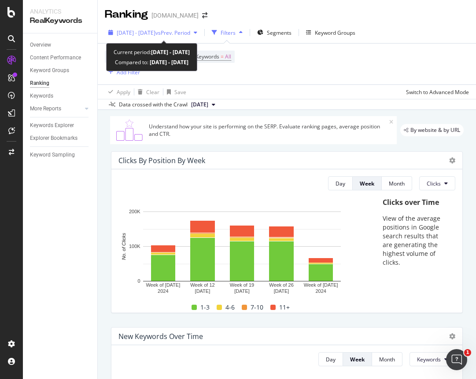
click at [151, 32] on span "[DATE] - [DATE]" at bounding box center [136, 32] width 39 height 7
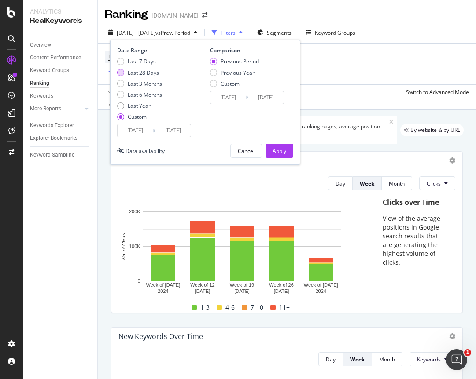
click at [151, 69] on div "Last 28 Days" at bounding box center [143, 72] width 31 height 7
type input "[DATE]"
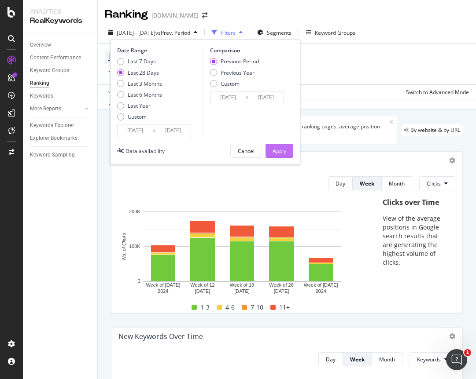
click at [285, 149] on div "Apply" at bounding box center [279, 150] width 14 height 7
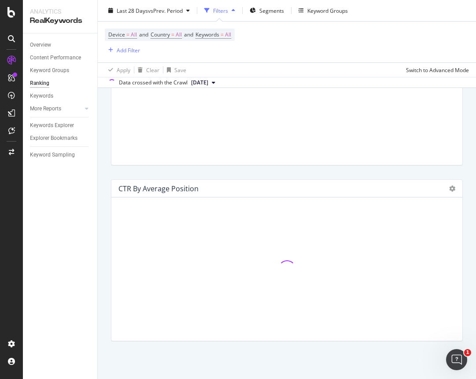
scroll to position [847, 0]
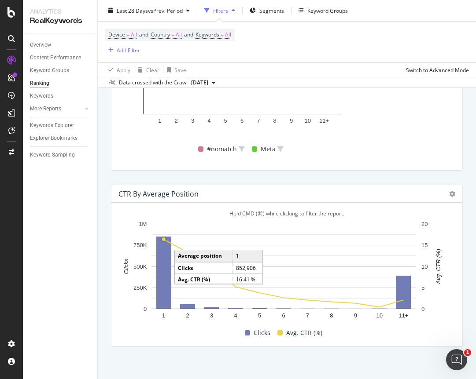
click at [165, 242] on circle "A chart." at bounding box center [163, 239] width 5 height 5
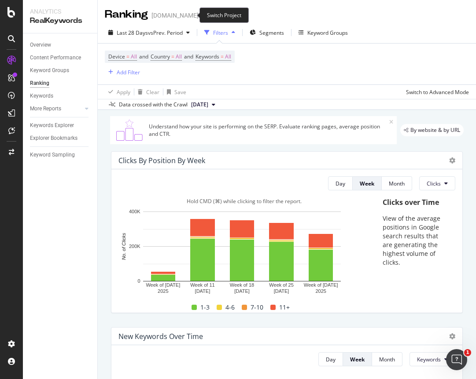
click at [202, 12] on icon "arrow-right-arrow-left" at bounding box center [204, 15] width 5 height 6
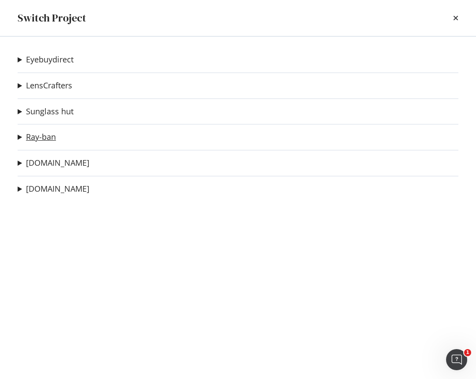
click at [51, 138] on link "Ray-ban" at bounding box center [41, 136] width 30 height 9
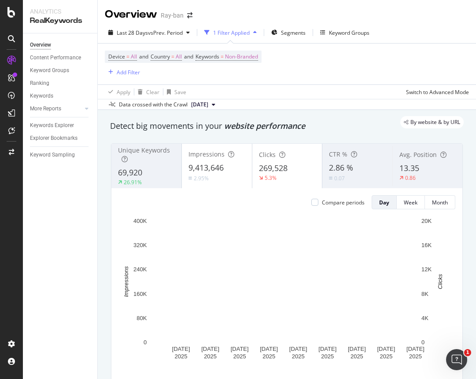
scroll to position [1417, 0]
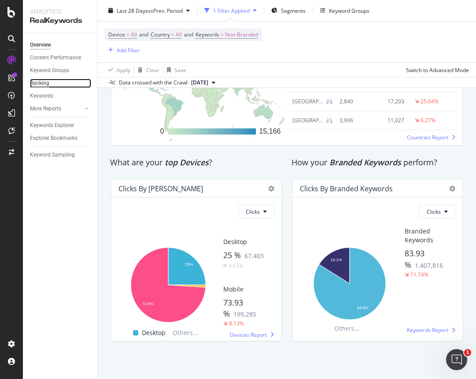
click at [44, 82] on div "Ranking" at bounding box center [39, 83] width 19 height 9
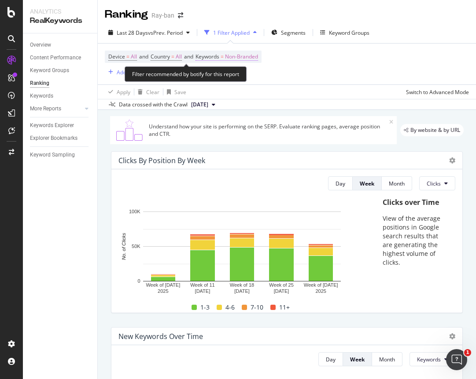
click at [251, 58] on span "Non-Branded" at bounding box center [241, 57] width 33 height 12
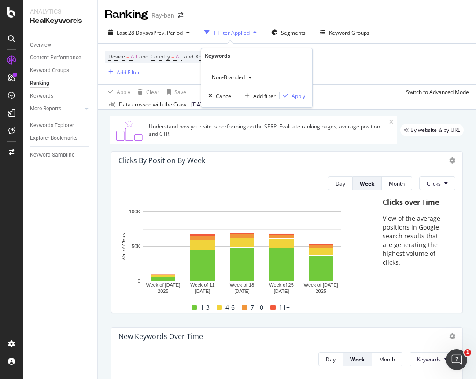
click at [236, 74] on span "Non-Branded" at bounding box center [226, 77] width 37 height 7
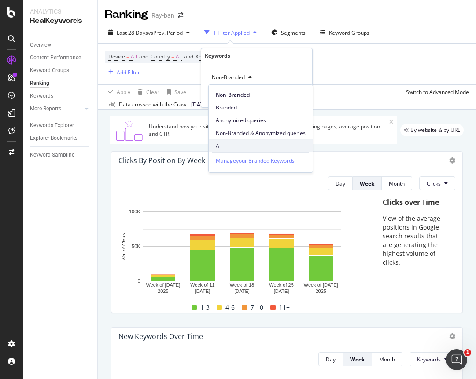
click at [239, 144] on span "All" at bounding box center [261, 146] width 90 height 8
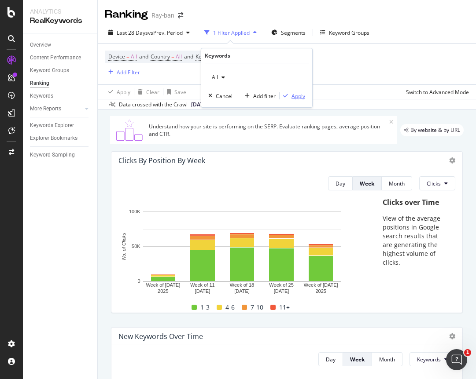
click at [295, 92] on div "Apply" at bounding box center [292, 96] width 26 height 8
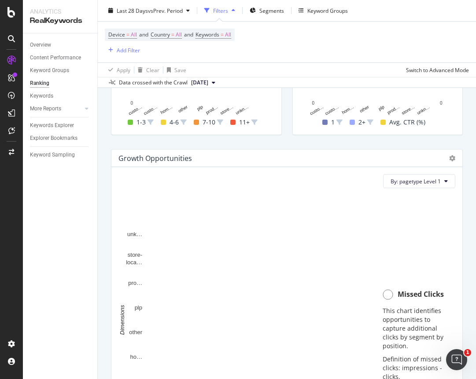
scroll to position [536, 0]
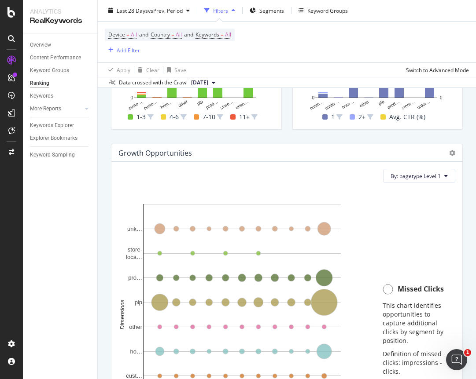
click at [383, 291] on circle at bounding box center [388, 290] width 10 height 10
click at [383, 288] on circle at bounding box center [388, 290] width 10 height 10
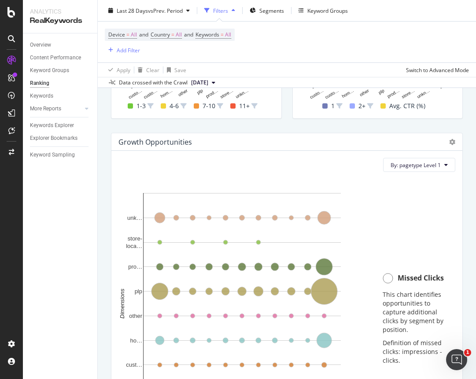
click at [396, 312] on p "This chart identifies opportunities to capture additional clicks by segment by …" at bounding box center [414, 312] width 64 height 44
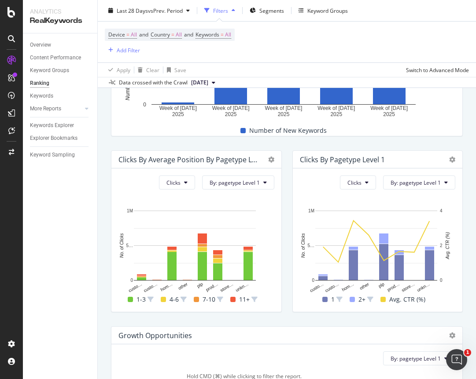
scroll to position [0, 0]
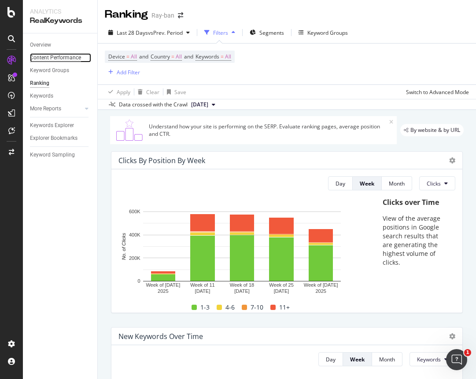
click at [62, 57] on div "Content Performance" at bounding box center [55, 57] width 51 height 9
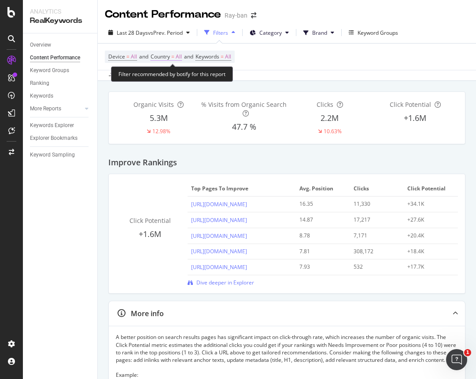
click at [179, 57] on span "All" at bounding box center [179, 57] width 6 height 12
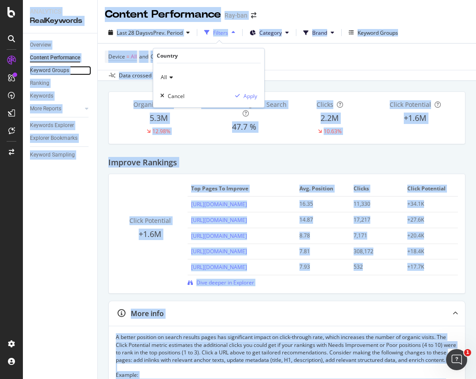
click at [74, 67] on link "Keyword Groups" at bounding box center [60, 70] width 61 height 9
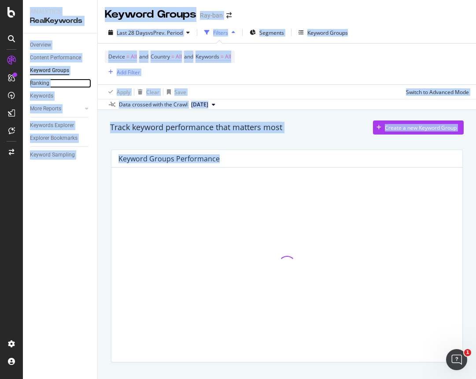
click at [55, 81] on link "Ranking" at bounding box center [60, 83] width 61 height 9
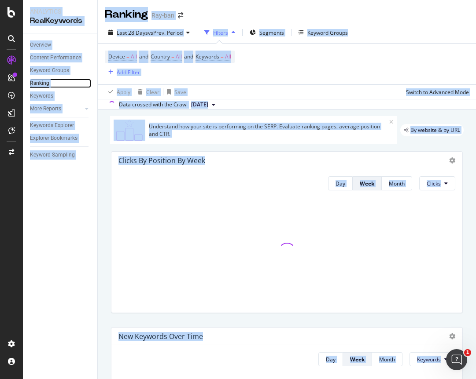
click at [46, 81] on div "Ranking" at bounding box center [39, 83] width 19 height 9
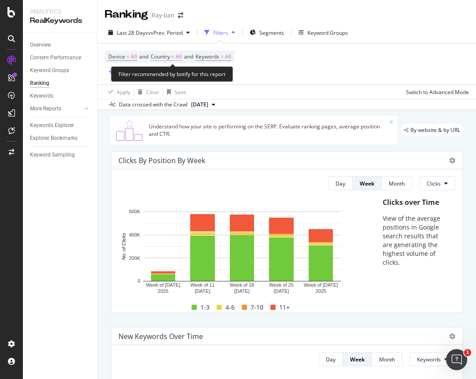
click at [180, 59] on span "All" at bounding box center [179, 57] width 6 height 12
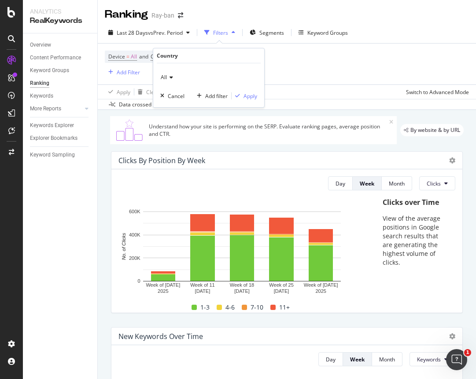
click at [166, 74] on span "All" at bounding box center [164, 77] width 6 height 7
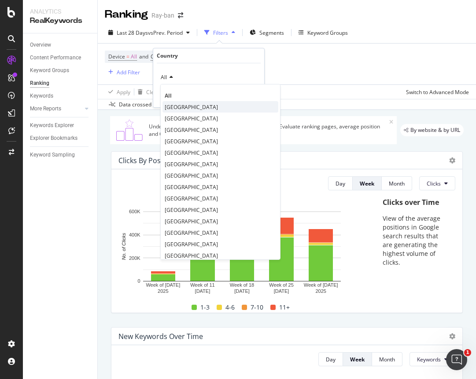
click at [183, 104] on span "[GEOGRAPHIC_DATA]" at bounding box center [191, 106] width 53 height 7
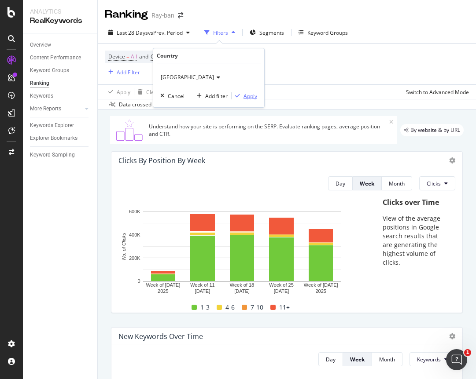
click at [251, 97] on div "Apply" at bounding box center [250, 95] width 14 height 7
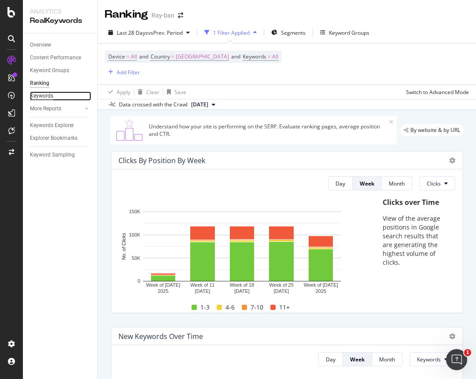
click at [44, 96] on div "Keywords" at bounding box center [41, 96] width 23 height 9
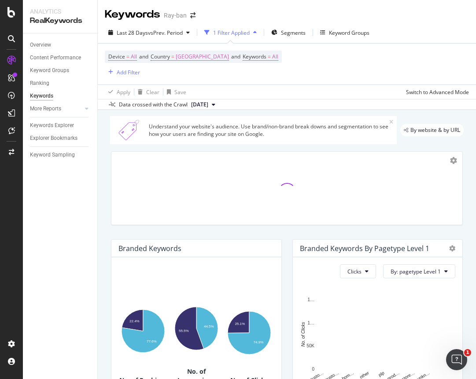
scroll to position [177, 0]
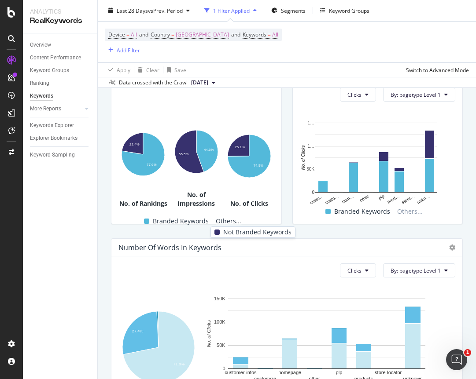
click at [226, 220] on span "Others..." at bounding box center [228, 221] width 33 height 11
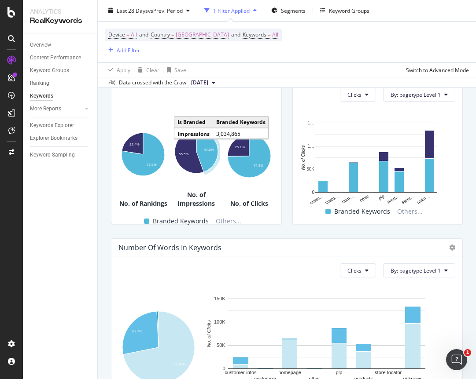
click at [436, 237] on div "Number Of Words In Keywords Clicks By: pagetype Level 1 Hold CMD (⌘) while clic…" at bounding box center [287, 320] width 362 height 176
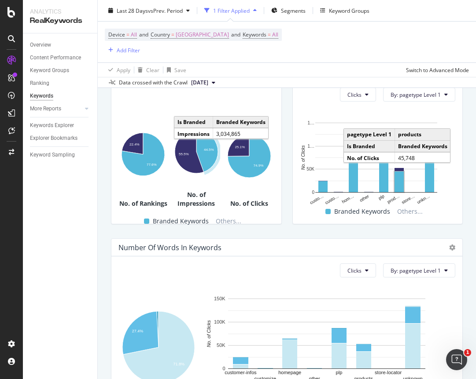
scroll to position [236, 0]
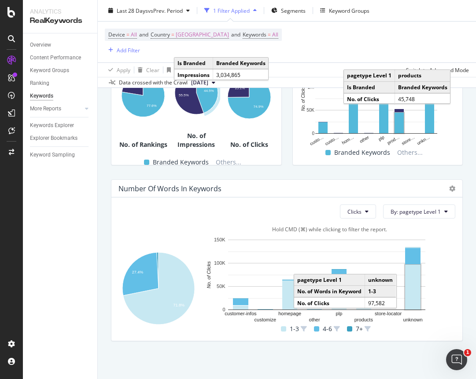
click at [412, 293] on rect "A chart." at bounding box center [412, 287] width 15 height 45
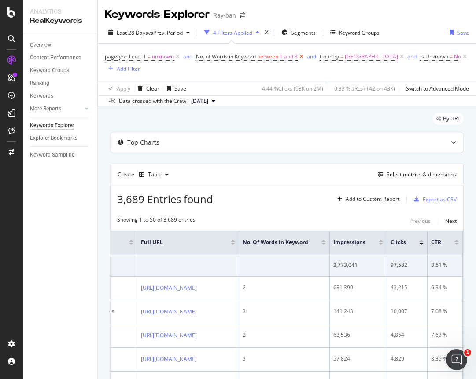
click at [303, 55] on icon at bounding box center [301, 56] width 7 height 9
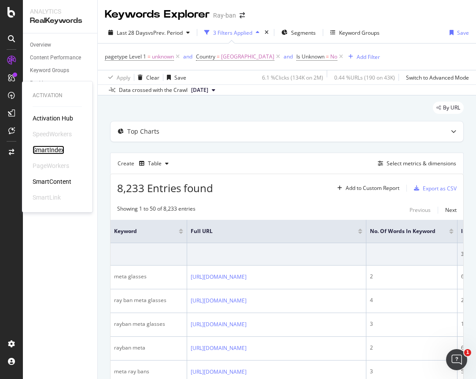
click at [44, 148] on div "SmartIndex" at bounding box center [49, 150] width 32 height 9
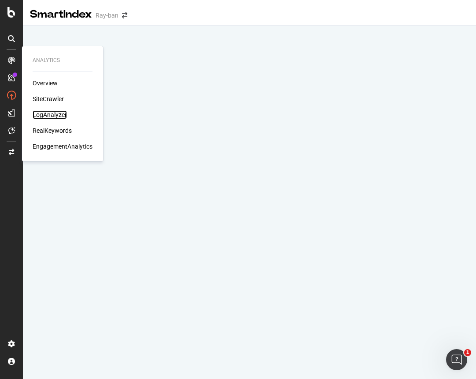
click at [52, 114] on div "LogAnalyzer" at bounding box center [50, 114] width 34 height 9
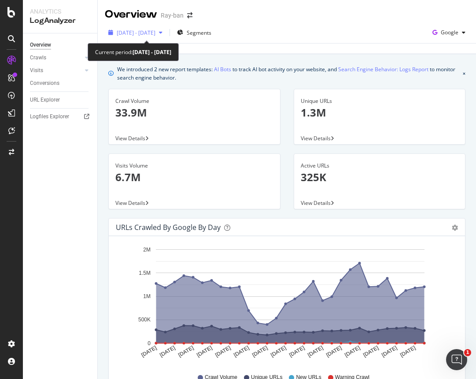
click at [155, 33] on span "[DATE] - [DATE]" at bounding box center [136, 32] width 39 height 7
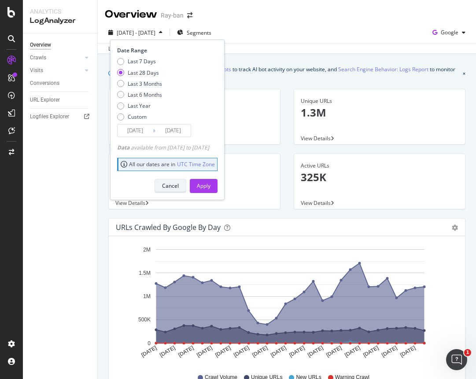
click at [178, 184] on div "Cancel" at bounding box center [170, 185] width 17 height 7
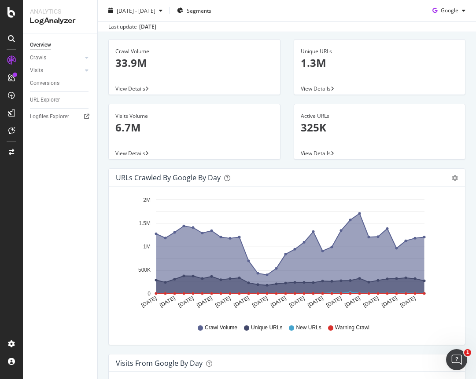
scroll to position [95, 0]
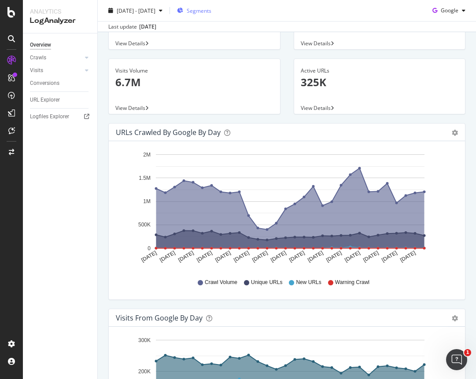
click at [211, 12] on span "Segments" at bounding box center [199, 10] width 25 height 7
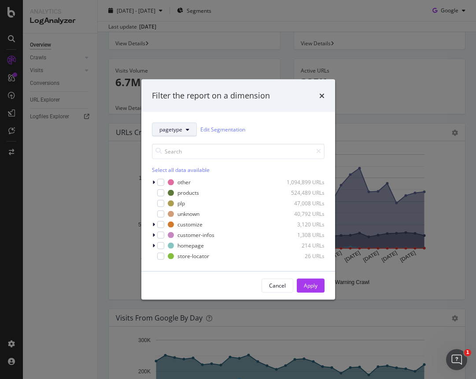
click at [177, 123] on button "pagetype" at bounding box center [174, 129] width 45 height 14
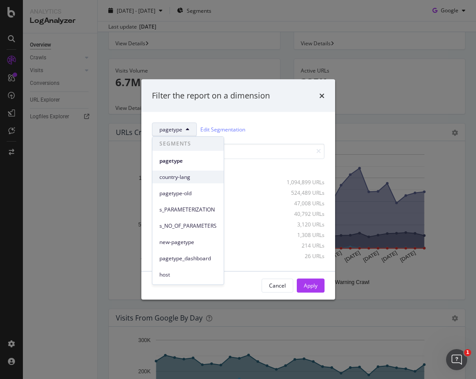
click at [185, 179] on span "country-lang" at bounding box center [187, 177] width 57 height 8
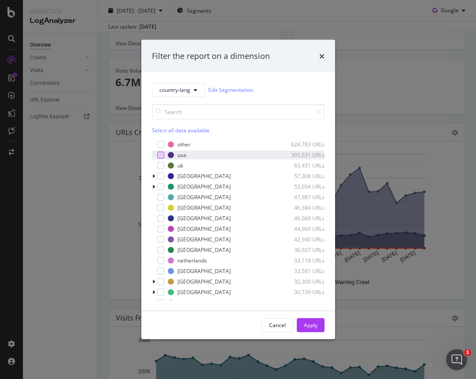
click at [159, 156] on div "modal" at bounding box center [160, 154] width 7 height 7
click at [317, 326] on button "Apply" at bounding box center [311, 325] width 28 height 14
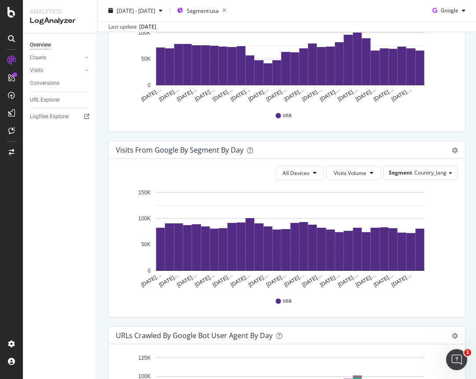
scroll to position [539, 0]
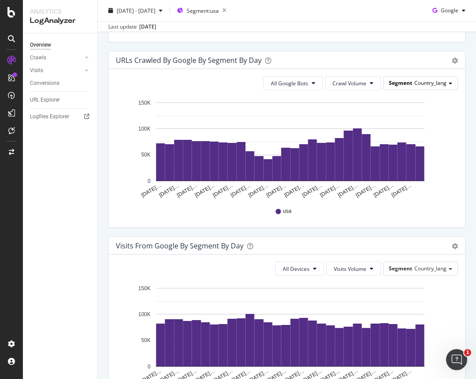
click at [424, 84] on span "Country_lang" at bounding box center [430, 82] width 32 height 7
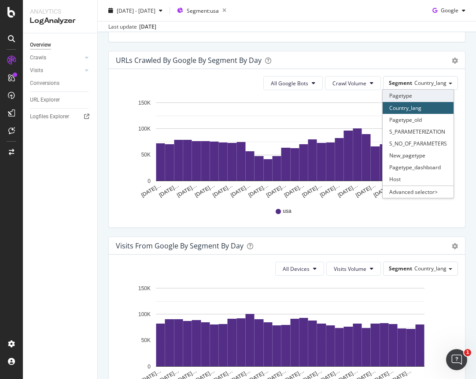
click at [419, 94] on div "Pagetype" at bounding box center [417, 96] width 71 height 12
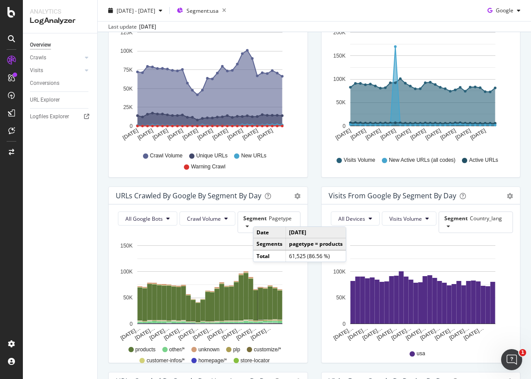
scroll to position [0, 0]
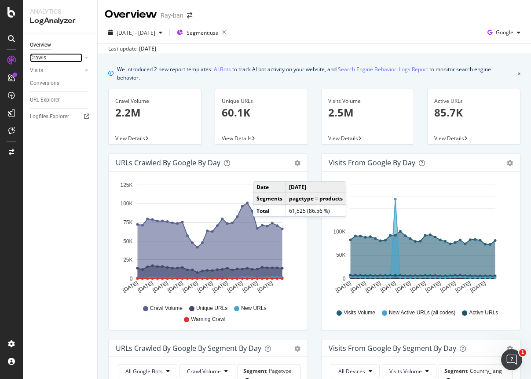
click at [47, 57] on link "Crawls" at bounding box center [56, 57] width 52 height 9
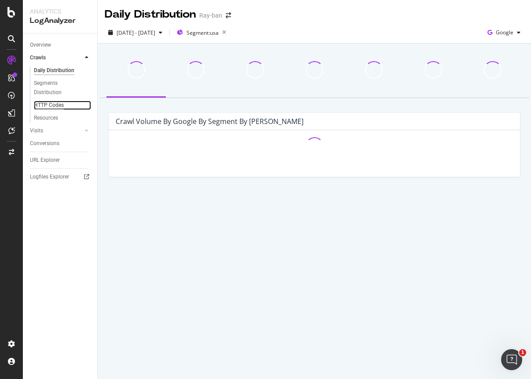
click at [59, 104] on div "HTTP Codes" at bounding box center [49, 105] width 30 height 9
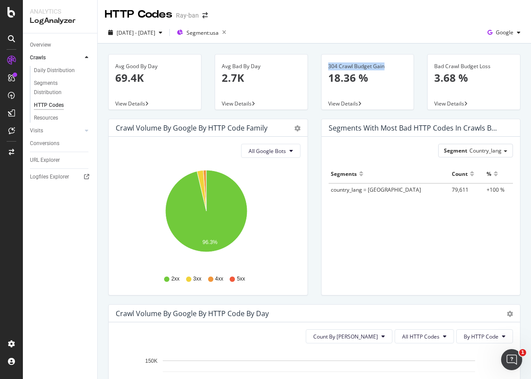
copy div "304 Crawl Budget Gain"
drag, startPoint x: 330, startPoint y: 67, endPoint x: 385, endPoint y: 67, distance: 55.5
click at [385, 67] on div "304 Crawl Budget Gain" at bounding box center [367, 66] width 79 height 8
click at [475, 357] on icon "Open Intercom Messenger" at bounding box center [511, 359] width 15 height 15
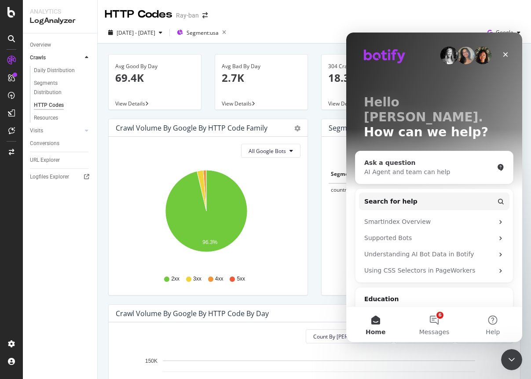
click at [428, 158] on div "Ask a question" at bounding box center [428, 162] width 129 height 9
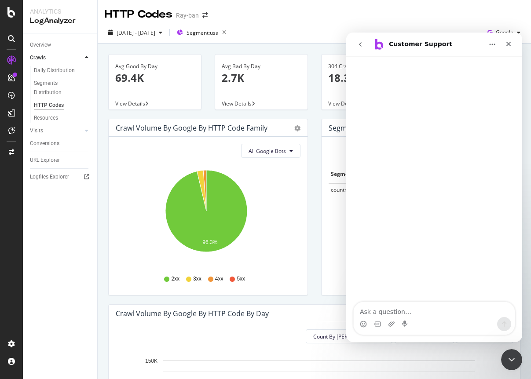
type textarea "304 Crawl Budget Gain"
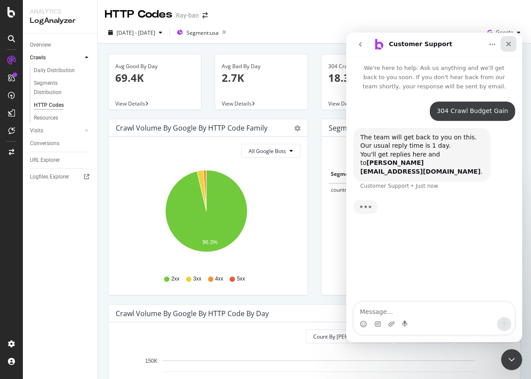
click at [475, 44] on icon "Close" at bounding box center [508, 43] width 7 height 7
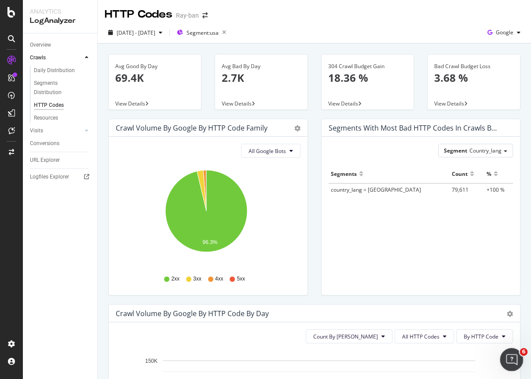
click at [475, 358] on div "Open Intercom Messenger" at bounding box center [510, 358] width 29 height 29
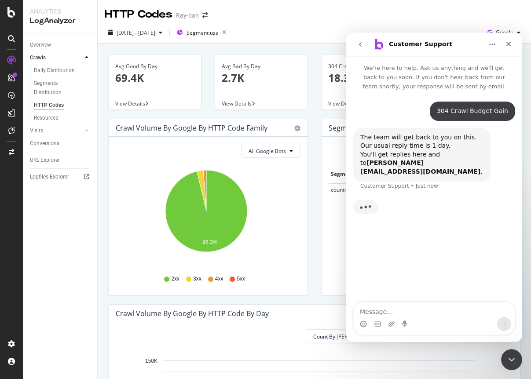
scroll to position [1, 0]
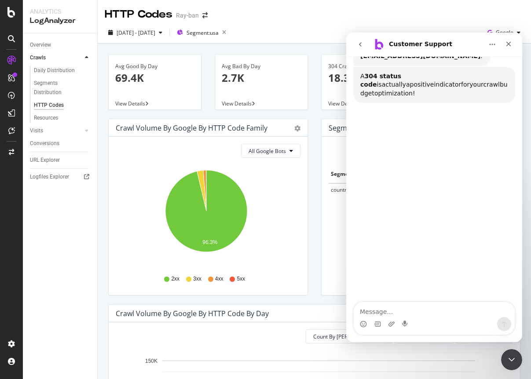
click at [360, 47] on icon "go back" at bounding box center [360, 44] width 7 height 7
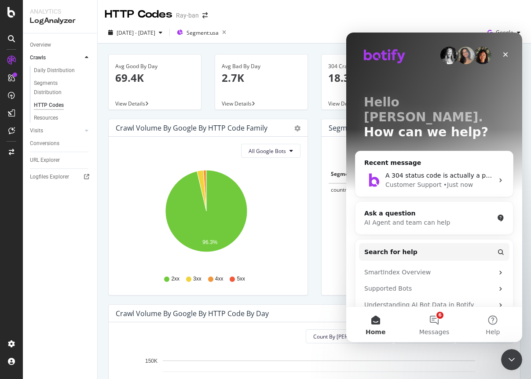
scroll to position [80, 0]
click at [437, 320] on button "6 Messages" at bounding box center [434, 324] width 59 height 35
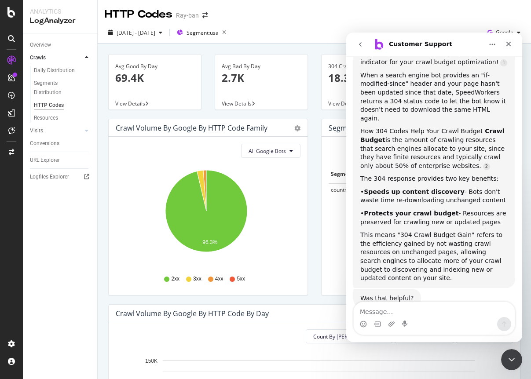
scroll to position [132, 0]
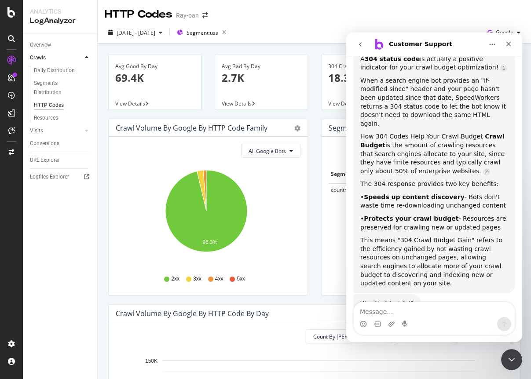
click at [322, 234] on div "Segment Country_lang Hold CMD (⌘) while clicking to filter the report. Segments…" at bounding box center [421, 216] width 199 height 158
click at [475, 45] on div "Close" at bounding box center [509, 44] width 16 height 16
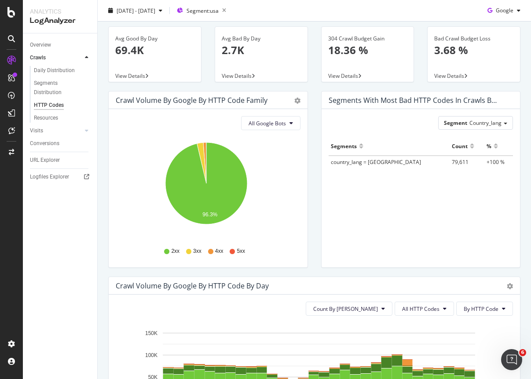
scroll to position [0, 0]
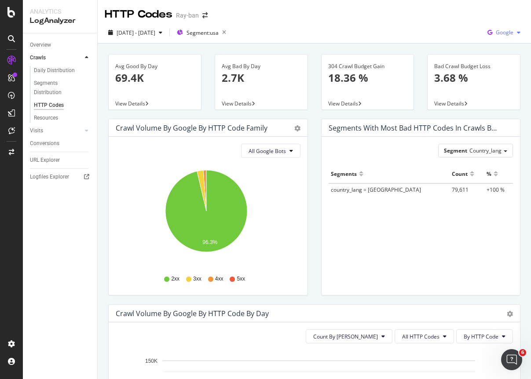
click at [475, 31] on span "Google" at bounding box center [505, 32] width 18 height 7
click at [475, 83] on span "OpenAI" at bounding box center [504, 83] width 33 height 8
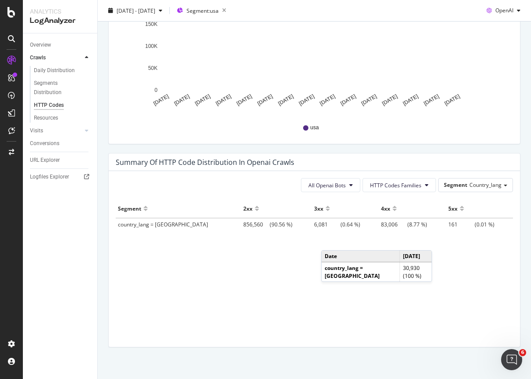
scroll to position [529, 0]
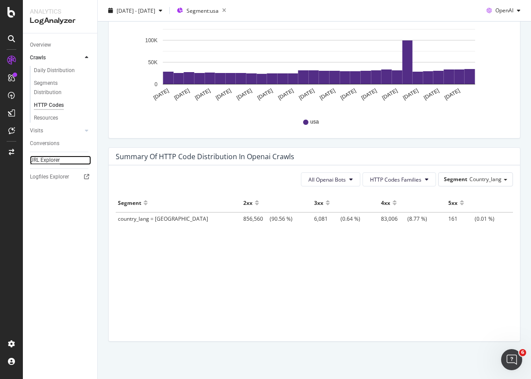
click at [44, 160] on div "URL Explorer" at bounding box center [45, 160] width 30 height 9
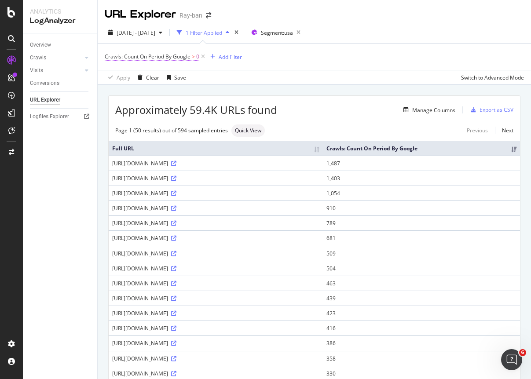
click at [175, 57] on span "Crawls: Count On Period By Google" at bounding box center [148, 56] width 86 height 7
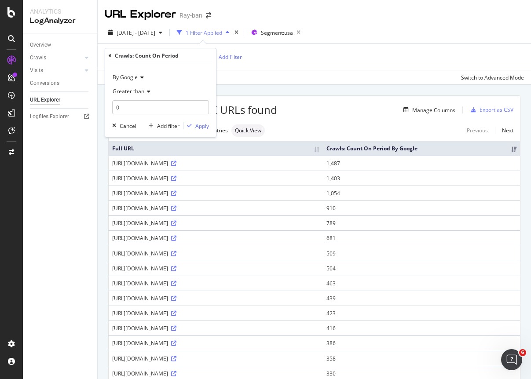
drag, startPoint x: 136, startPoint y: 91, endPoint x: 146, endPoint y: 75, distance: 18.7
click at [161, 73] on div "By Google Greater than 0" at bounding box center [160, 92] width 97 height 44
click at [130, 75] on span "By Google" at bounding box center [125, 77] width 25 height 7
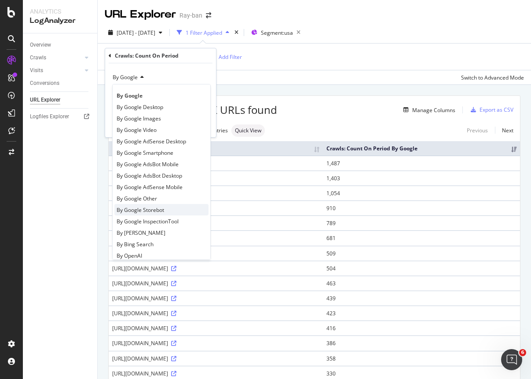
scroll to position [44, 0]
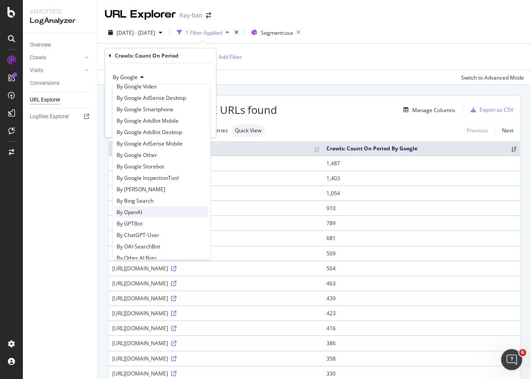
click at [159, 215] on div "By OpenAI" at bounding box center [161, 211] width 94 height 11
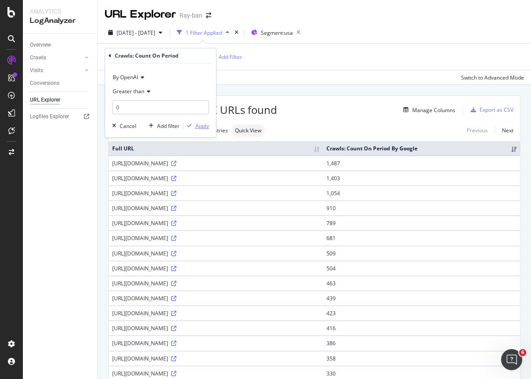
click at [204, 124] on div "Apply" at bounding box center [202, 125] width 14 height 7
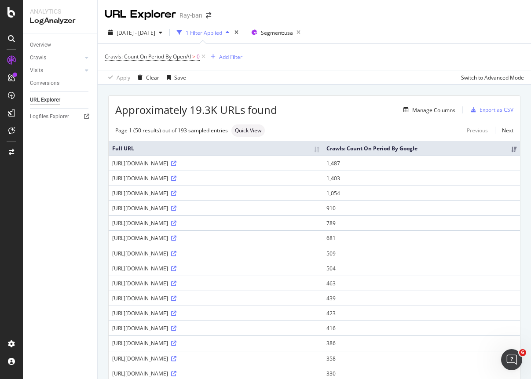
click at [200, 167] on div "https://www.ray-ban.com/usa/eyeglasses/RX5279rb5279%20optics-black/713132442975" at bounding box center [215, 163] width 207 height 7
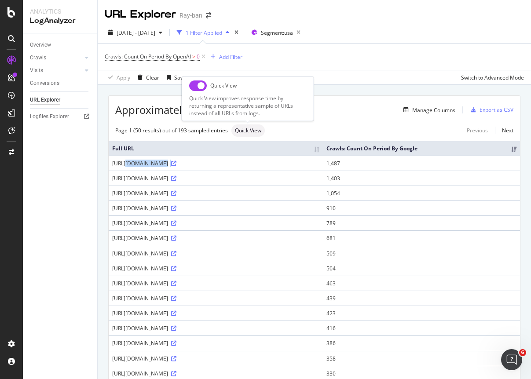
click at [198, 85] on input "checkbox" at bounding box center [198, 86] width 18 height 11
checkbox input "true"
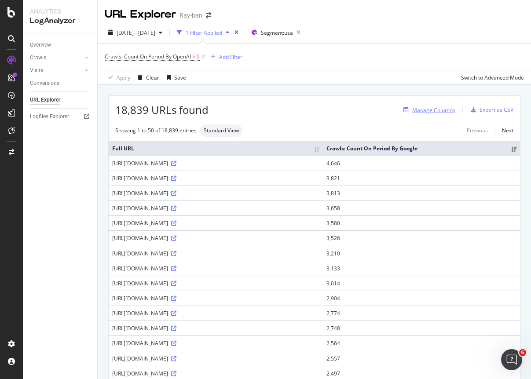
click at [412, 109] on div "Manage Columns" at bounding box center [433, 110] width 43 height 7
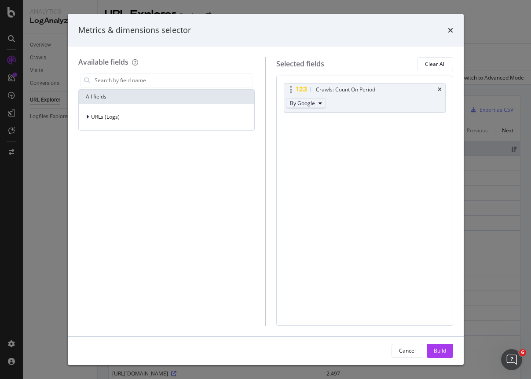
click at [302, 99] on span "By Google" at bounding box center [302, 102] width 25 height 7
click at [287, 121] on div "By Google" at bounding box center [329, 119] width 84 height 13
click at [100, 121] on div "URLs (Logs)" at bounding box center [100, 117] width 39 height 9
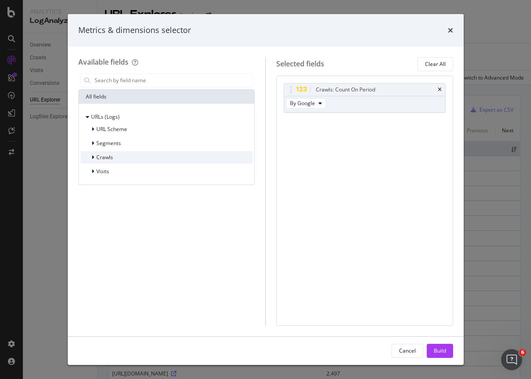
click at [113, 159] on div "Crawls" at bounding box center [167, 157] width 173 height 12
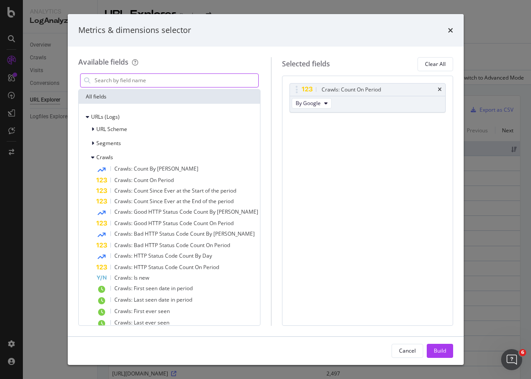
click at [128, 77] on input "modal" at bounding box center [176, 80] width 165 height 13
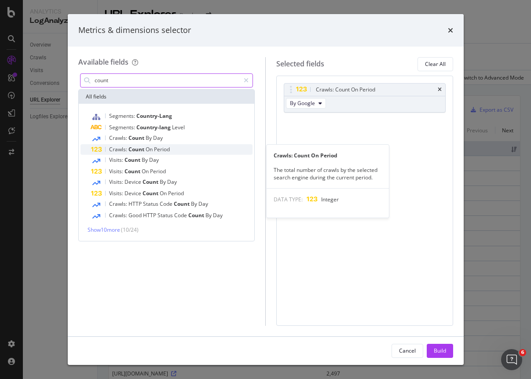
type input "count"
click at [167, 150] on span "Period" at bounding box center [162, 149] width 16 height 7
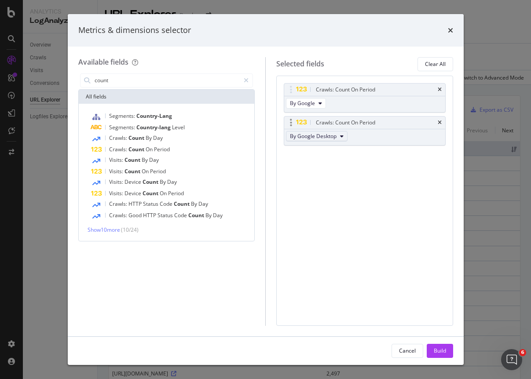
click at [326, 138] on span "By Google Desktop" at bounding box center [313, 135] width 47 height 7
click at [442, 153] on div "Crawls: Count On Period By Google Crawls: Count On Period By Google Desktop You…" at bounding box center [365, 123] width 162 height 81
click at [322, 103] on button "By Google" at bounding box center [306, 103] width 40 height 11
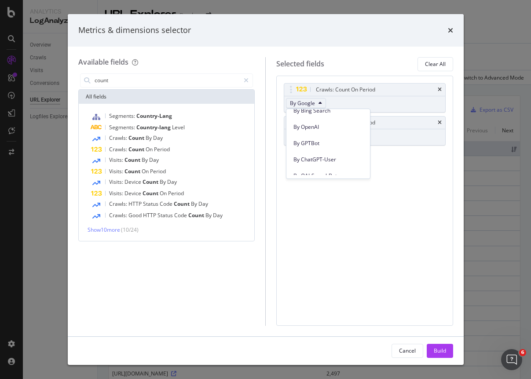
scroll to position [265, 0]
drag, startPoint x: 430, startPoint y: 184, endPoint x: 429, endPoint y: 171, distance: 13.2
click at [430, 184] on div "Crawls: Count On Period By Google Crawls: Count On Period By Google Desktop You…" at bounding box center [364, 201] width 177 height 250
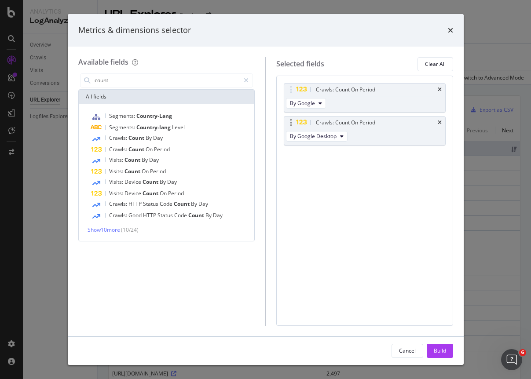
click at [441, 121] on div "Crawls: Count On Period" at bounding box center [364, 123] width 161 height 12
click at [437, 122] on div "Crawls: Count On Period" at bounding box center [364, 123] width 161 height 12
click at [441, 122] on icon "times" at bounding box center [440, 122] width 4 height 5
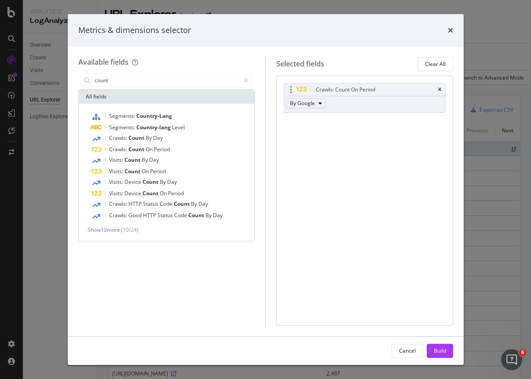
click at [295, 105] on span "By Google" at bounding box center [302, 102] width 25 height 7
click at [316, 125] on span "By OpenAI" at bounding box center [329, 126] width 70 height 8
click at [441, 349] on div "Build" at bounding box center [440, 350] width 12 height 7
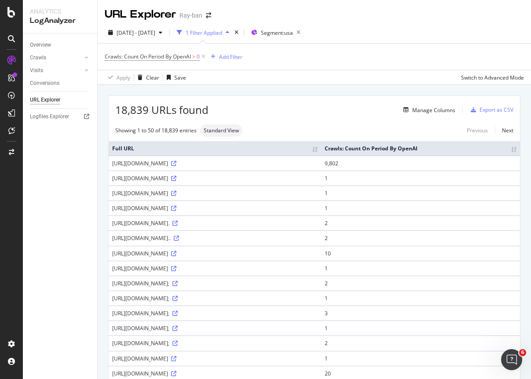
click at [443, 151] on th "Crawls: Count On Period By OpenAI" at bounding box center [420, 148] width 199 height 15
click at [460, 154] on th "Crawls: Count On Period By OpenAI" at bounding box center [420, 148] width 199 height 15
click at [321, 186] on td "https://www.ray-ban.com/usa" at bounding box center [215, 178] width 213 height 15
